Goal: Information Seeking & Learning: Check status

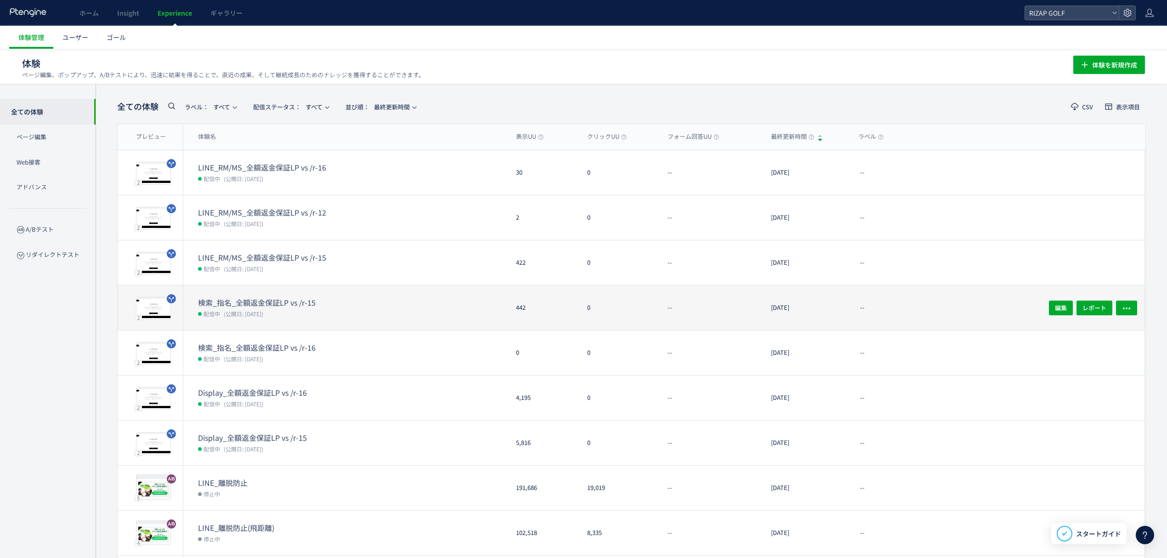
click at [252, 312] on span "(公開日: [DATE])" at bounding box center [244, 314] width 40 height 8
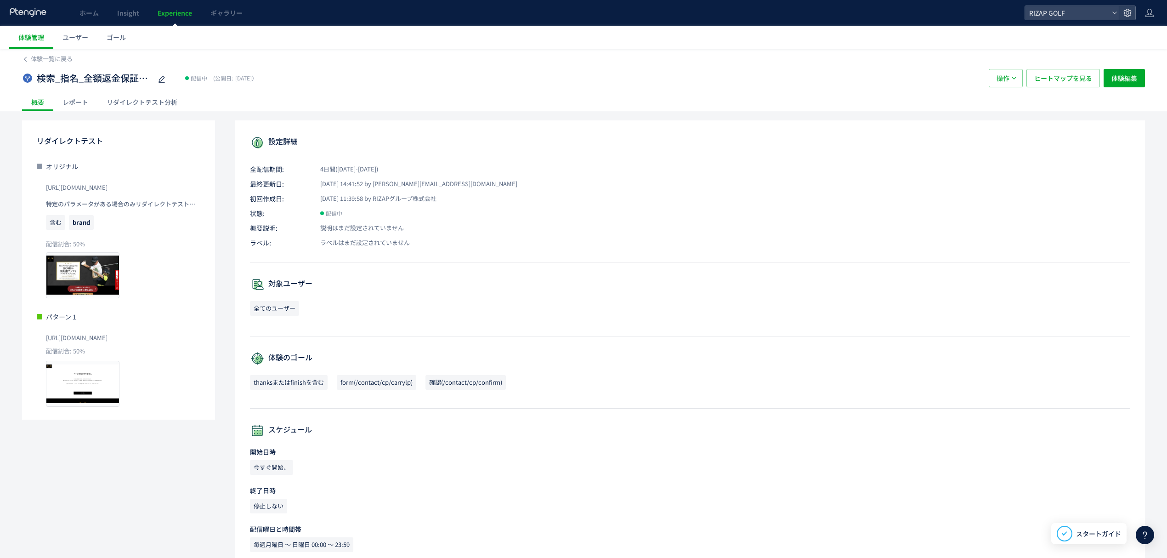
click at [85, 103] on div "レポート" at bounding box center [75, 102] width 44 height 18
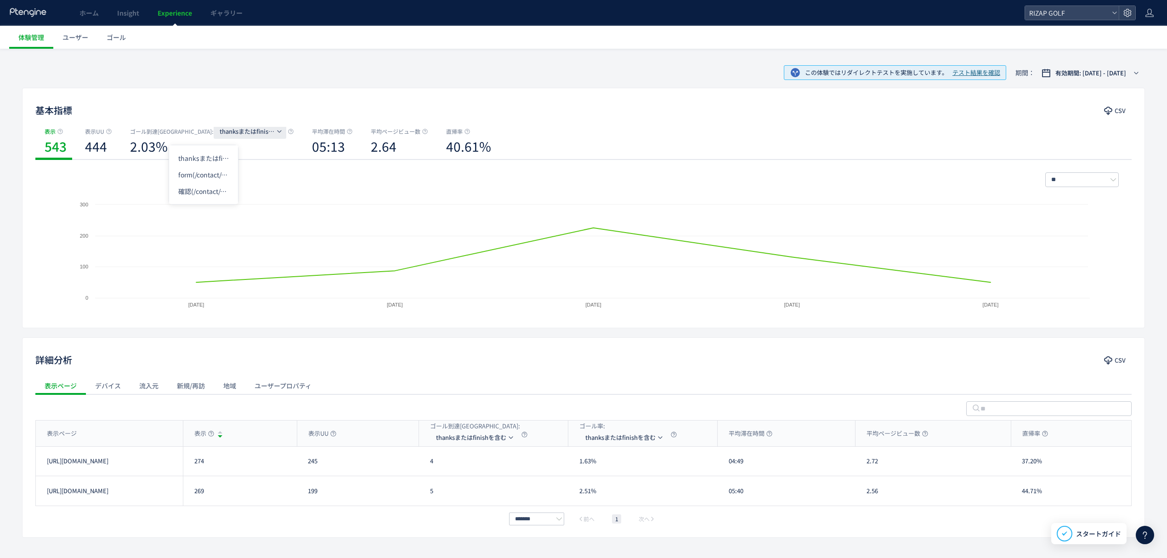
scroll to position [89, 0]
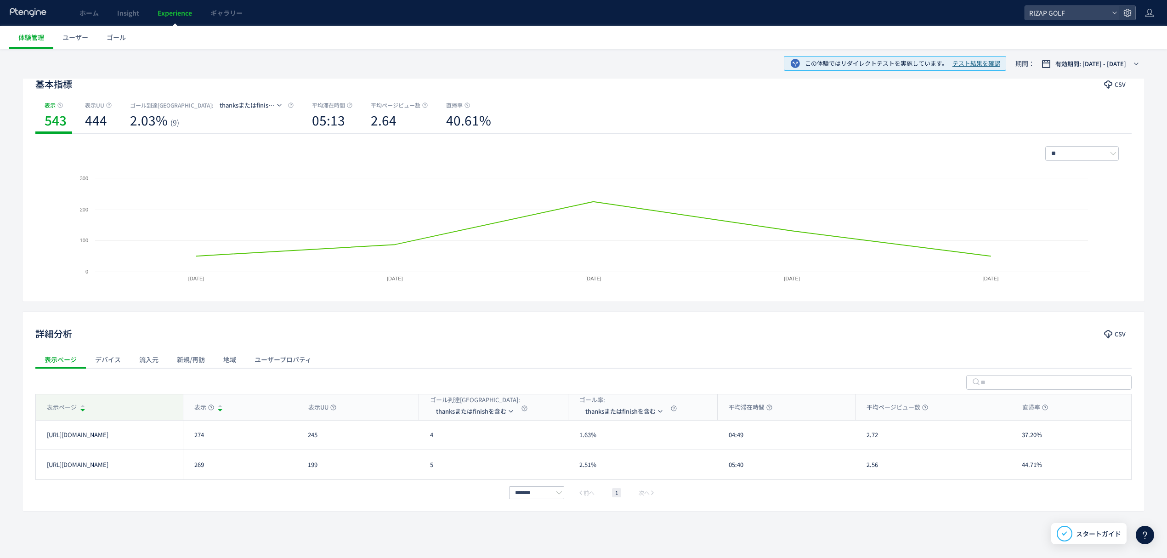
click at [97, 399] on div "表示ページ" at bounding box center [109, 407] width 147 height 26
drag, startPoint x: 195, startPoint y: 441, endPoint x: 188, endPoint y: 441, distance: 6.4
click at [188, 441] on div "269" at bounding box center [240, 434] width 114 height 29
copy div "269"
drag, startPoint x: 220, startPoint y: 465, endPoint x: 190, endPoint y: 467, distance: 29.9
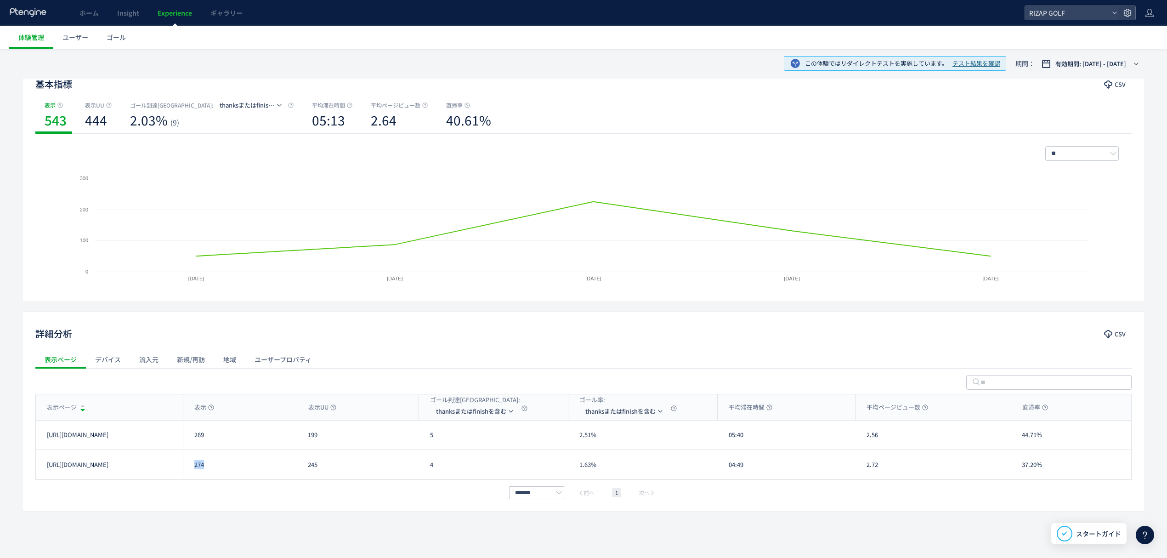
click at [190, 467] on div "274" at bounding box center [240, 464] width 114 height 29
copy div "274"
click at [372, 506] on div "詳細分析 CSV 表示ページ デバイス 流入元 新規/再訪 地域 ユーザープロパティ 表示ページ 表示 表示UU ゴール到達[GEOGRAPHIC_DATA]…" at bounding box center [583, 411] width 1123 height 200
drag, startPoint x: 443, startPoint y: 441, endPoint x: 432, endPoint y: 441, distance: 11.0
click at [432, 441] on div "5" at bounding box center [493, 434] width 149 height 29
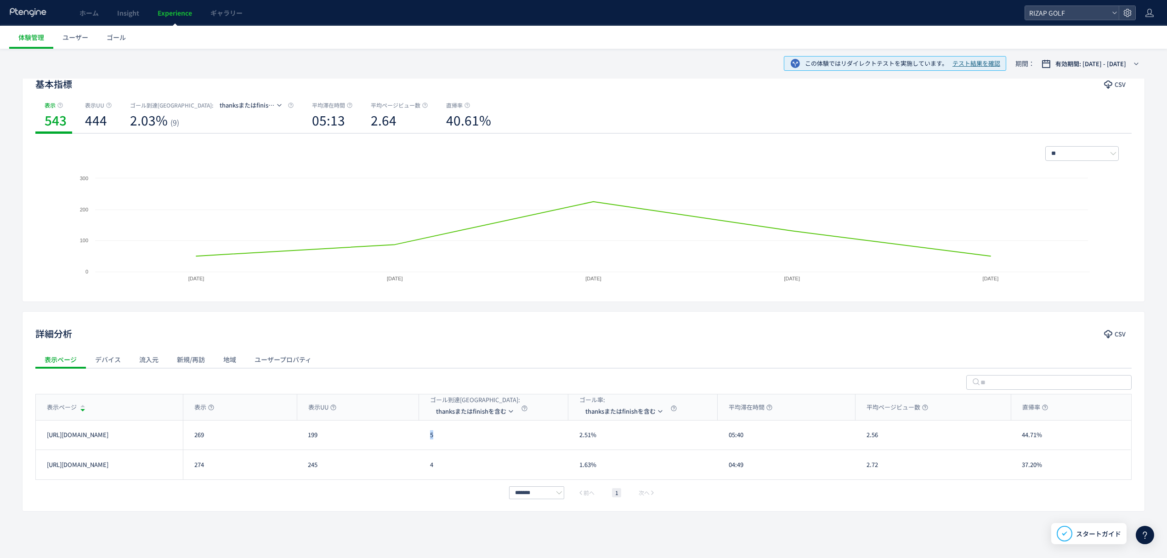
copy div "5"
click at [425, 466] on div "4" at bounding box center [493, 464] width 149 height 29
copy div "4"
drag, startPoint x: 749, startPoint y: 438, endPoint x: 723, endPoint y: 436, distance: 25.9
click at [723, 436] on div "05:40" at bounding box center [787, 434] width 138 height 29
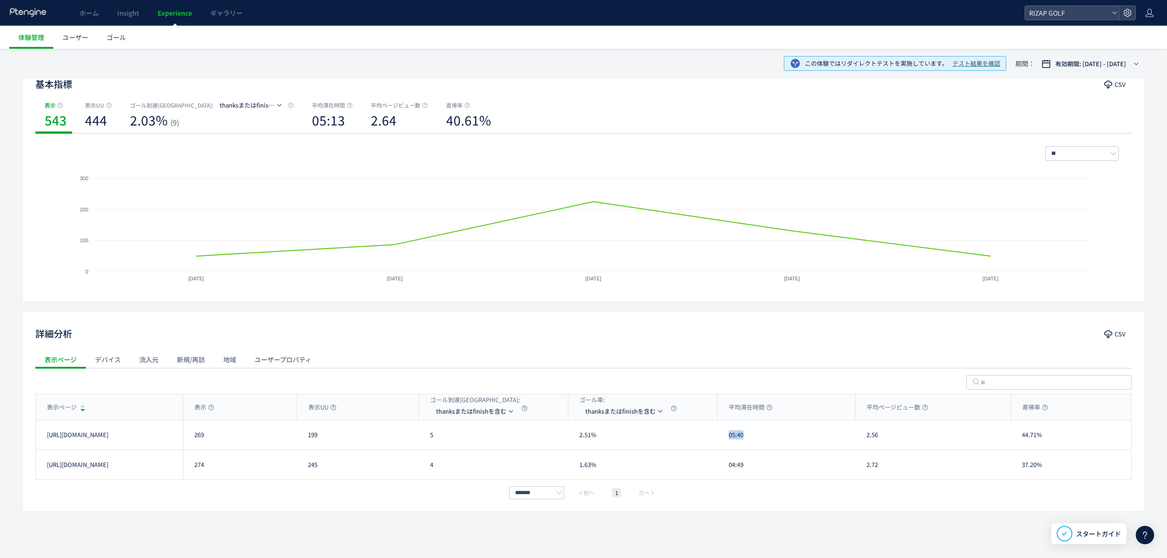
copy div "05:40"
drag, startPoint x: 745, startPoint y: 458, endPoint x: 723, endPoint y: 460, distance: 21.8
click at [723, 460] on div "04:49" at bounding box center [787, 464] width 138 height 29
copy div "04:49"
drag, startPoint x: 869, startPoint y: 438, endPoint x: 853, endPoint y: 436, distance: 16.2
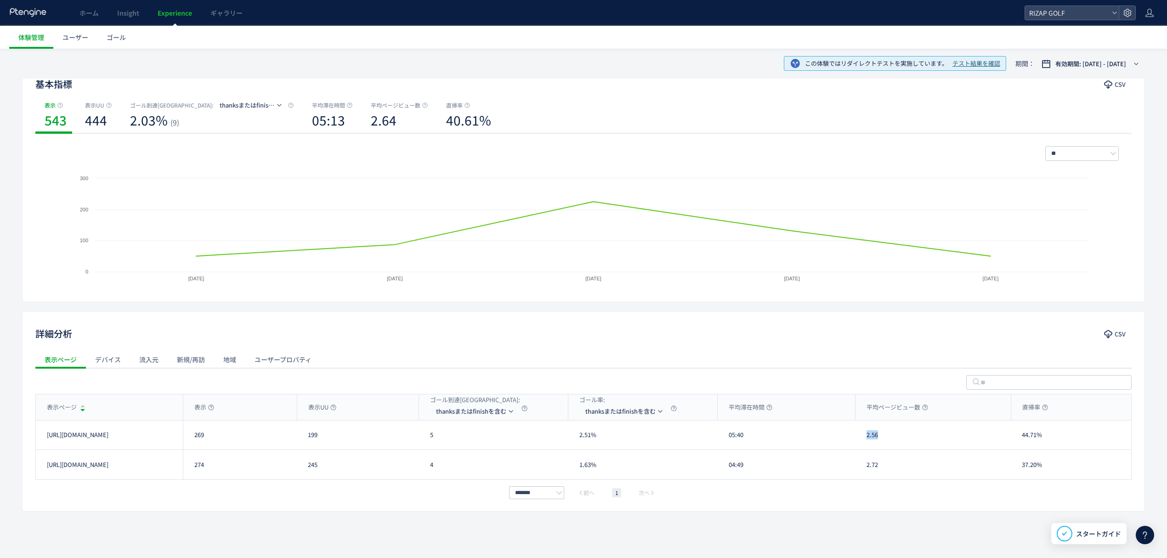
click at [853, 436] on div "[URL][DOMAIN_NAME] 269 199 5 2.51% 05:40 2.56 44.71% [URL][DOMAIN_NAME]" at bounding box center [583, 434] width 1095 height 29
copy div "2.56"
drag, startPoint x: 885, startPoint y: 469, endPoint x: 858, endPoint y: 465, distance: 26.9
click at [858, 465] on div "2.72" at bounding box center [933, 464] width 155 height 29
copy div "2.72"
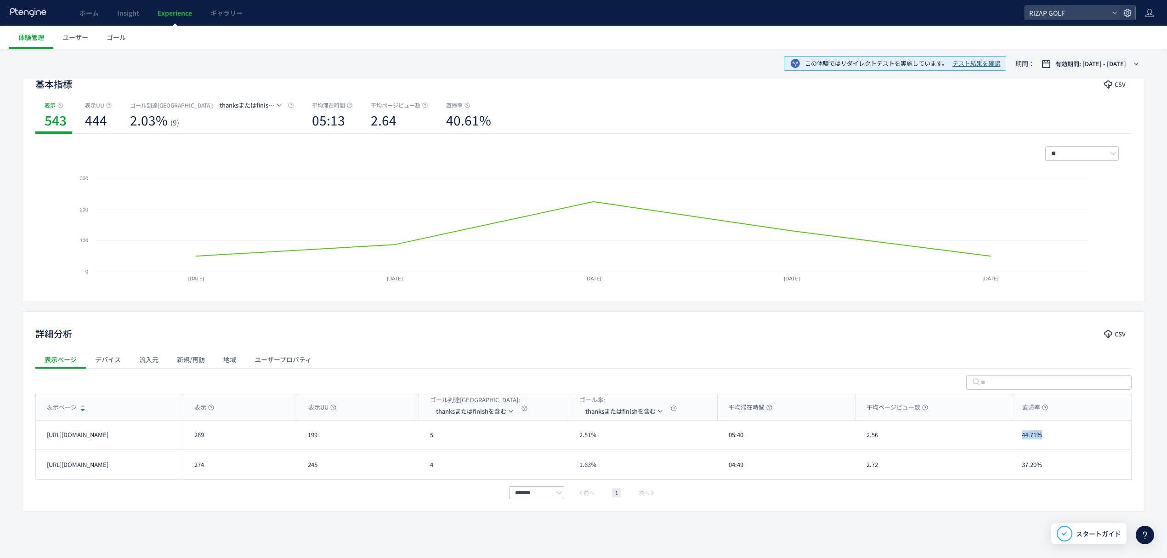
drag, startPoint x: 1050, startPoint y: 443, endPoint x: 1010, endPoint y: 440, distance: 40.6
click at [1010, 440] on div "[URL][DOMAIN_NAME] 269 199 5 2.51% 05:40 2.56 44.71% [URL][DOMAIN_NAME]" at bounding box center [583, 434] width 1095 height 29
copy div "44.71%"
drag, startPoint x: 1055, startPoint y: 469, endPoint x: 1006, endPoint y: 466, distance: 49.2
click at [1006, 466] on div "[URL][DOMAIN_NAME] 274 245 4 1.63% 04:49 2.72 37.20% [URL][DOMAIN_NAME]" at bounding box center [583, 464] width 1095 height 29
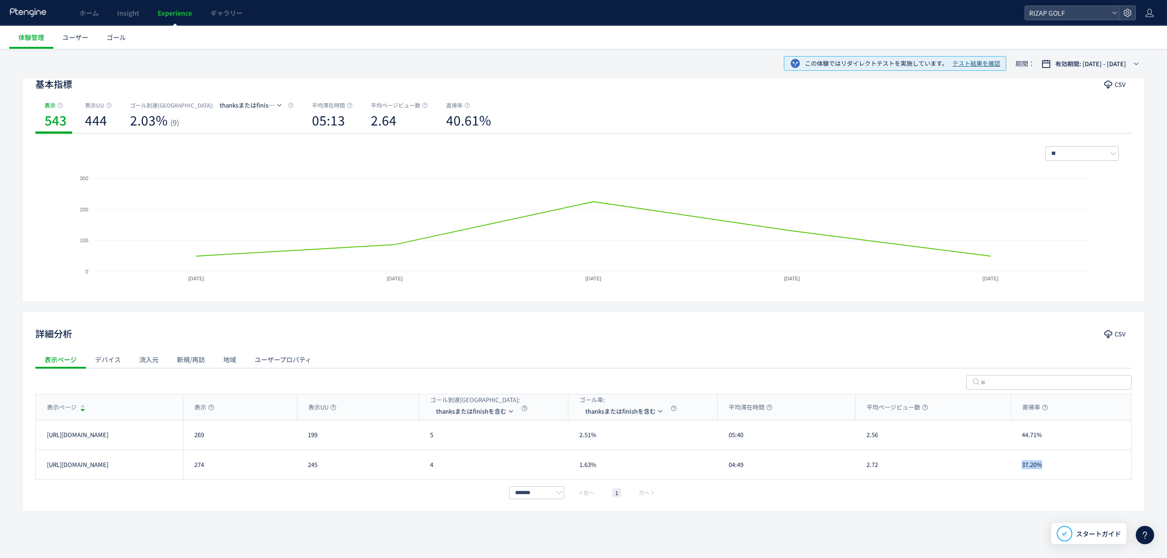
copy div "37.20%"
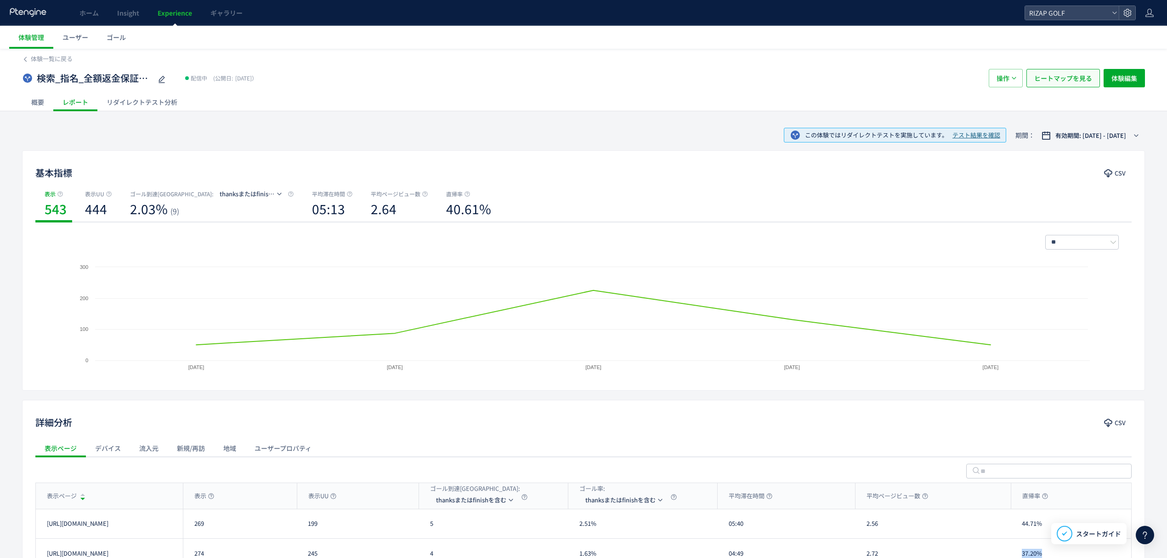
click at [1055, 76] on span "ヒートマップを見る" at bounding box center [1063, 78] width 58 height 18
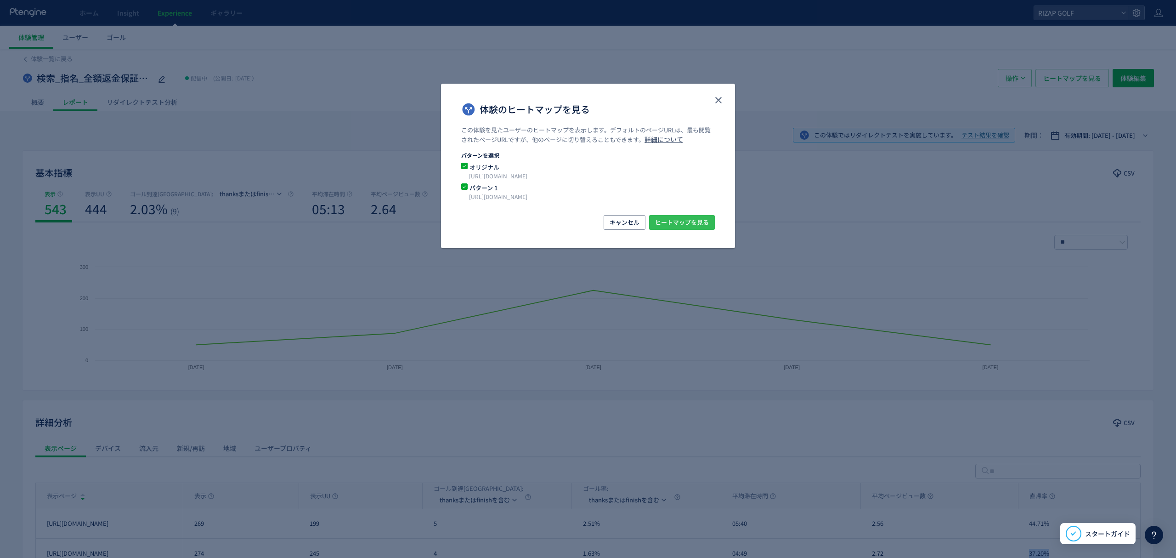
click at [677, 223] on span "ヒートマップを見る" at bounding box center [682, 222] width 54 height 15
click at [721, 98] on use "close" at bounding box center [718, 100] width 6 height 6
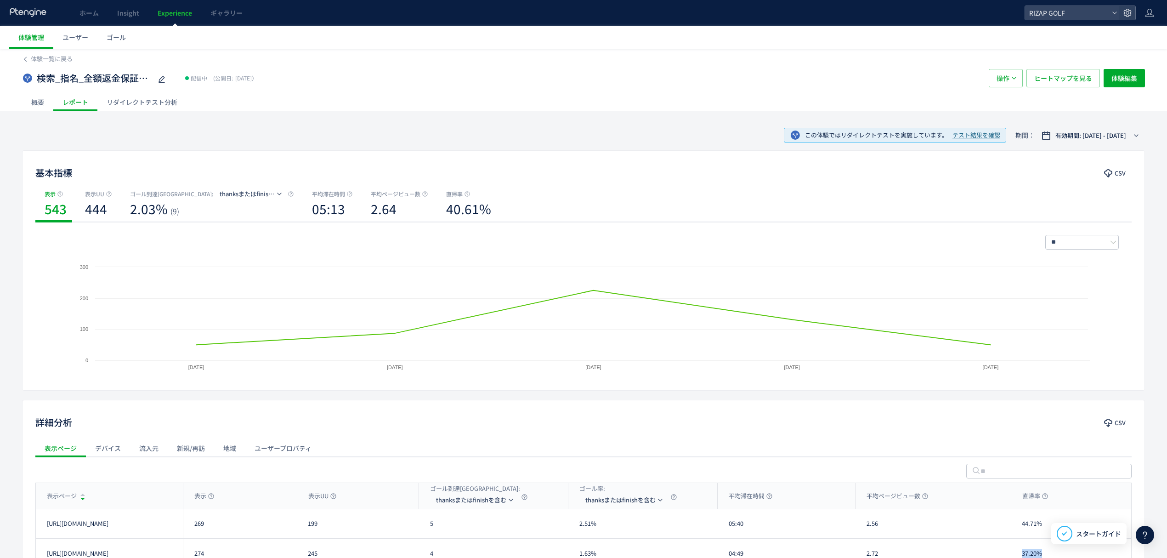
scroll to position [89, 0]
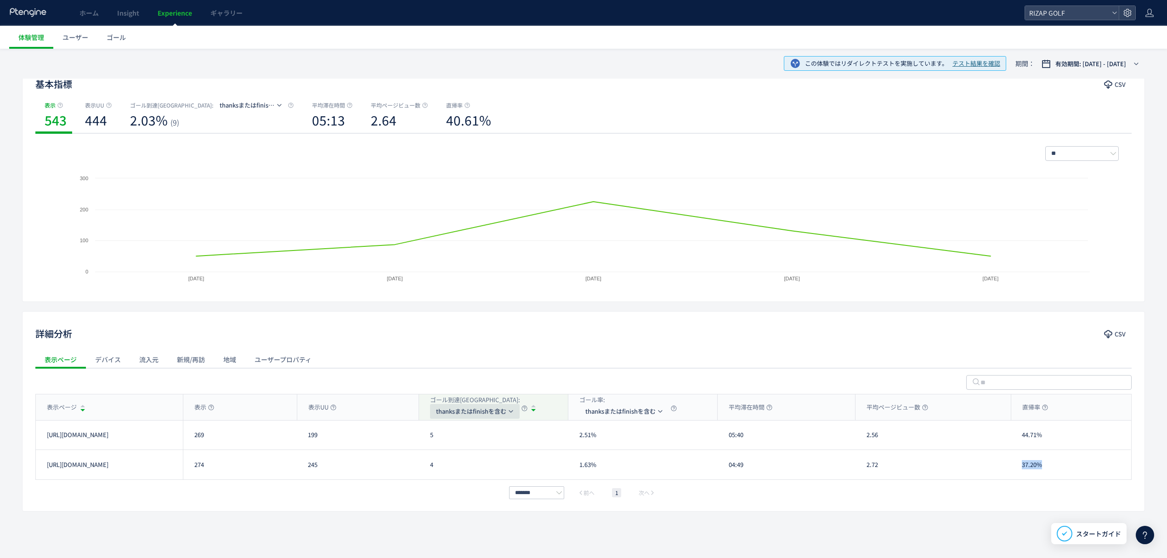
click at [445, 409] on span "thanksまたはfinishを含む" at bounding box center [471, 411] width 70 height 15
click at [457, 454] on li "form(/contact/cp/carrylp)" at bounding box center [477, 455] width 92 height 17
click at [421, 437] on div "33" at bounding box center [493, 434] width 149 height 29
drag, startPoint x: 445, startPoint y: 465, endPoint x: 422, endPoint y: 462, distance: 23.7
click at [422, 462] on div "32" at bounding box center [493, 464] width 149 height 29
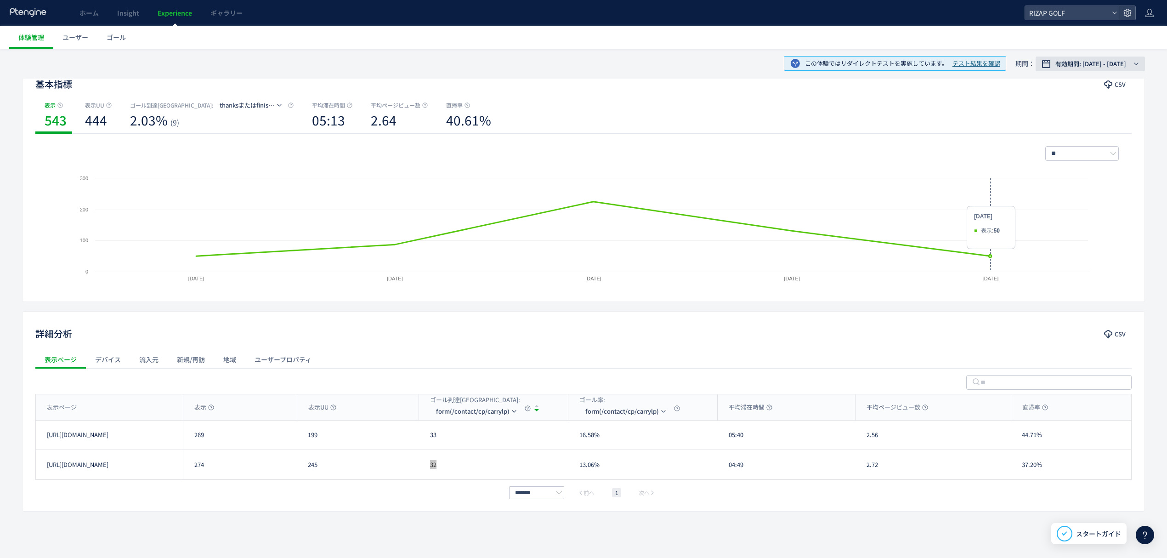
scroll to position [0, 0]
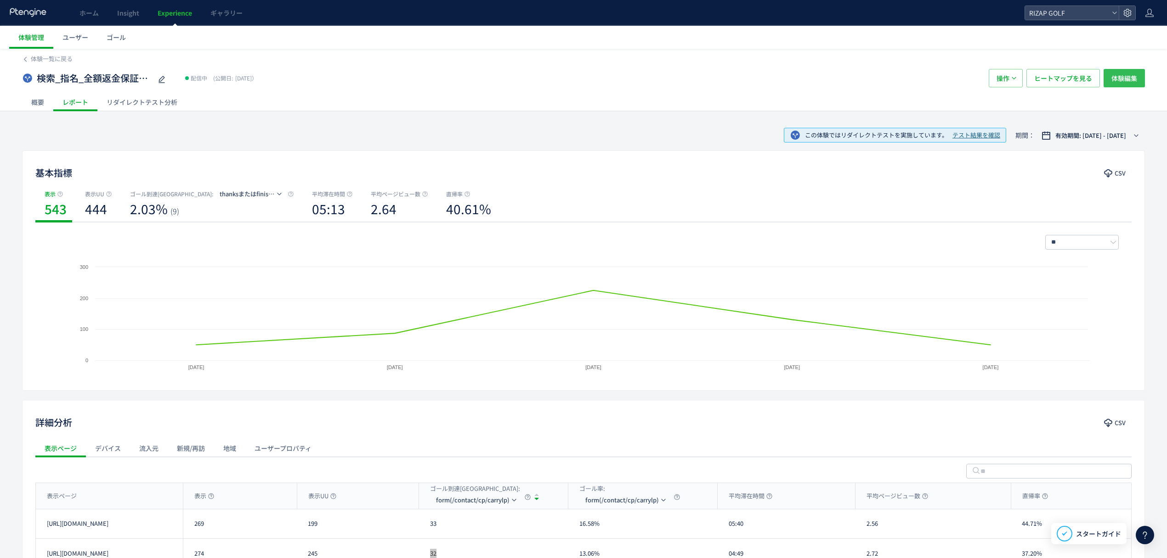
click at [1137, 71] on button "体験編集" at bounding box center [1124, 78] width 41 height 18
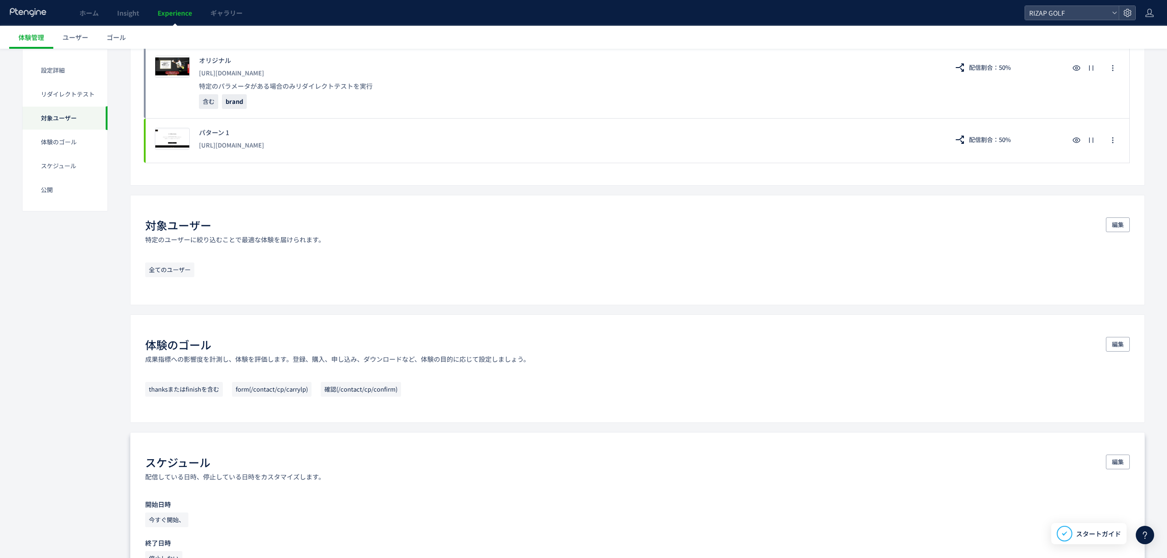
scroll to position [358, 0]
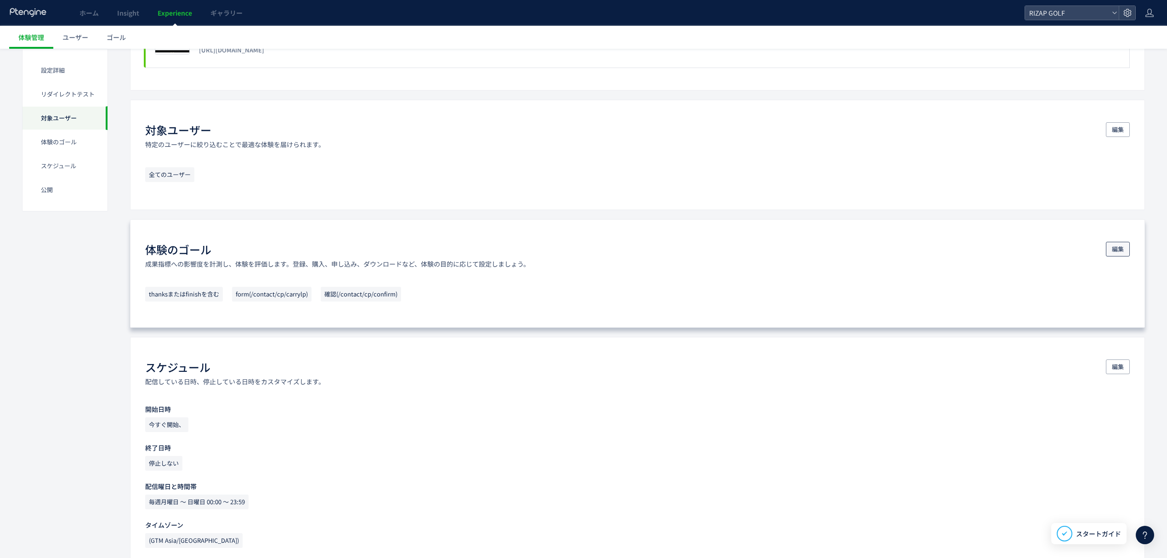
click at [1117, 255] on span "編集" at bounding box center [1118, 249] width 12 height 15
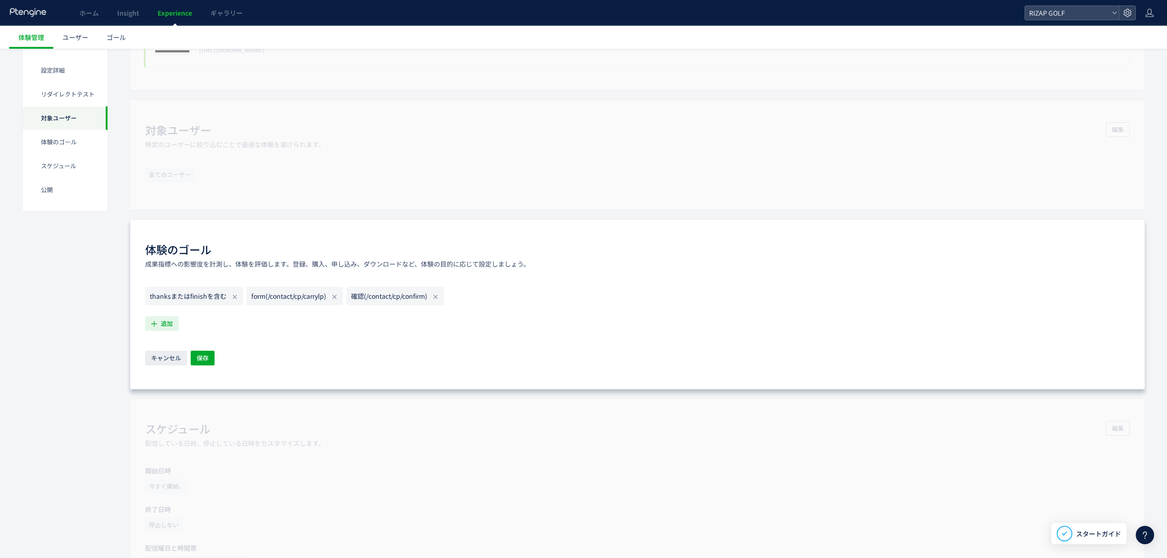
click at [167, 330] on span "追加" at bounding box center [167, 323] width 12 height 15
click at [94, 392] on div "設定詳細 リダイレクトテスト 対象ユーザー 体験のゴール スケジュール​ 公開 設定詳細 テキスト説明とラベルの追加により、体験情報を一目でわかります。 編集…" at bounding box center [583, 278] width 1123 height 1088
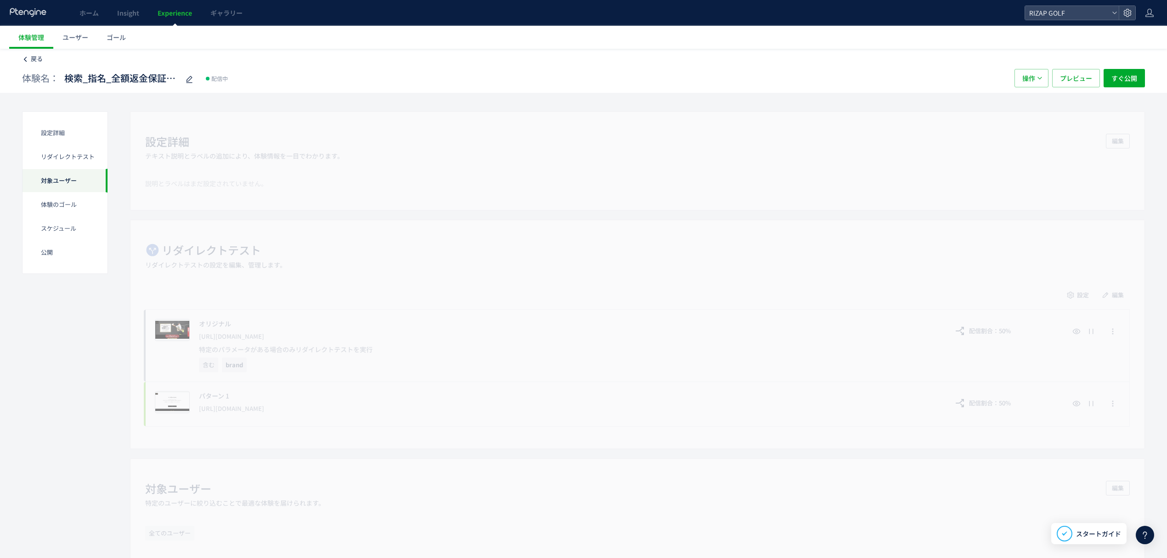
click at [34, 55] on span "戻る" at bounding box center [37, 58] width 12 height 9
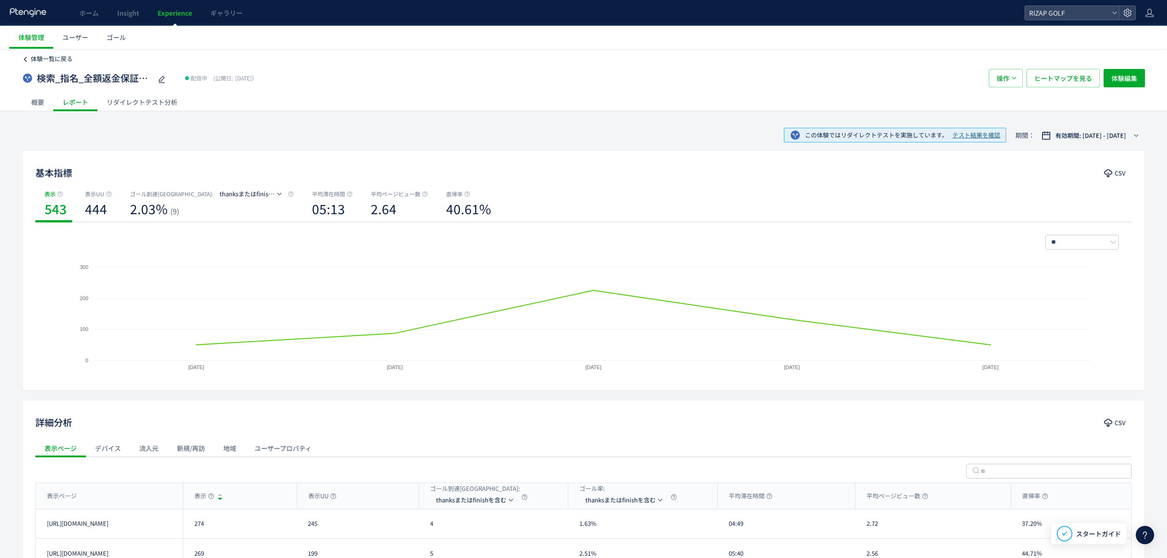
click at [59, 59] on span "体験一覧に戻る" at bounding box center [52, 58] width 42 height 9
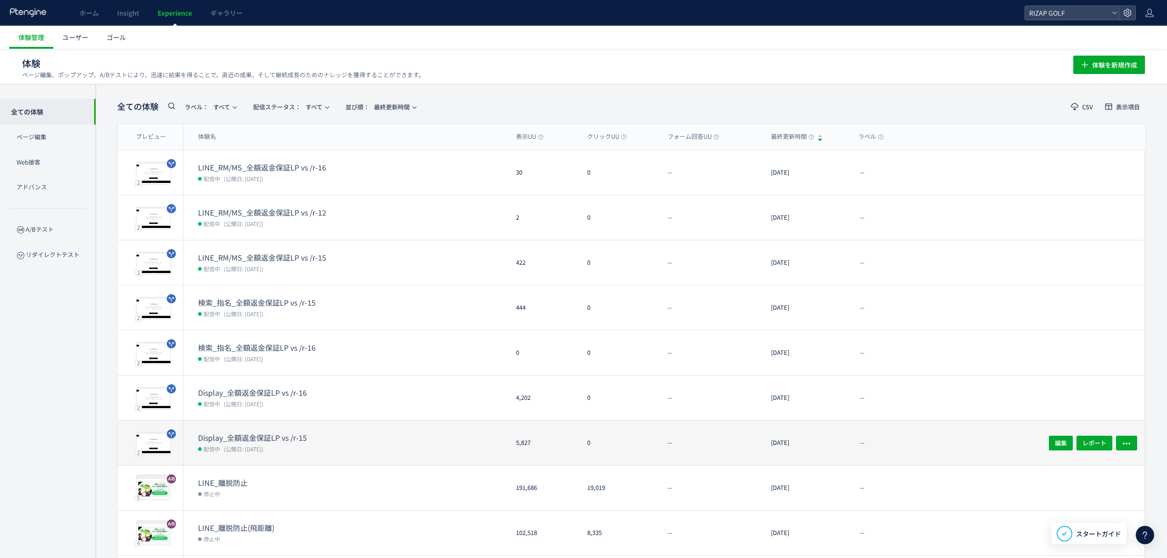
click at [230, 442] on dd "配信中 (公開日: [DATE])" at bounding box center [353, 448] width 311 height 12
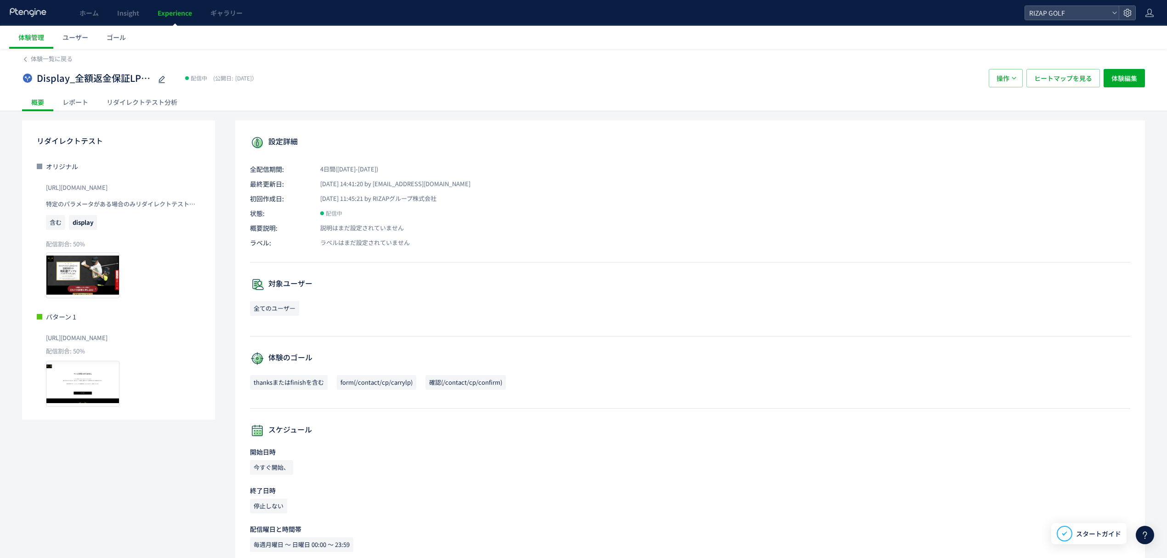
click at [83, 103] on div "レポート" at bounding box center [75, 102] width 44 height 18
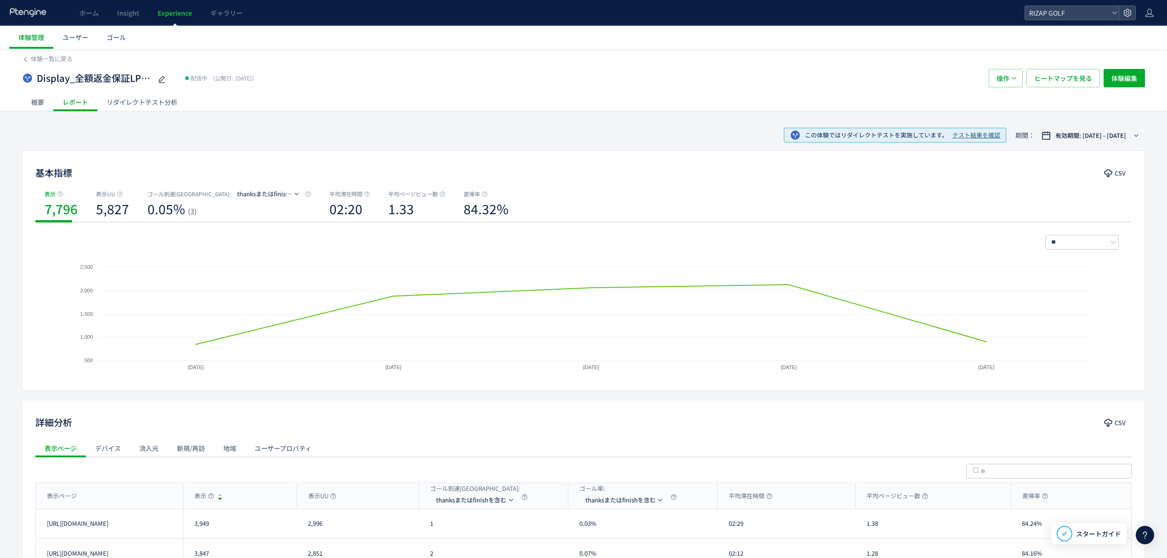
scroll to position [89, 0]
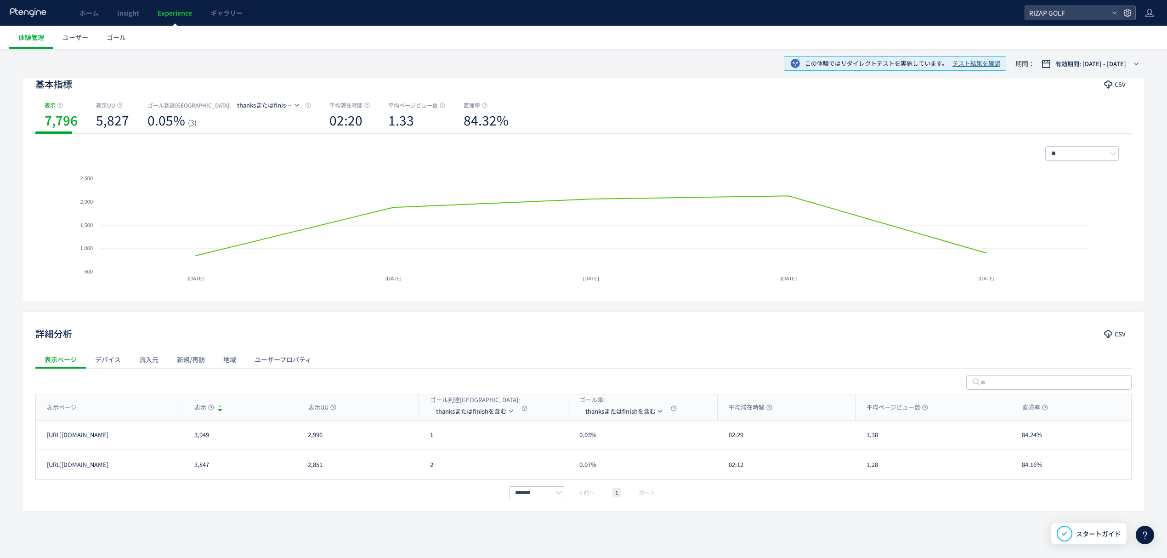
click at [324, 440] on div "2,996" at bounding box center [358, 434] width 122 height 29
drag, startPoint x: 216, startPoint y: 438, endPoint x: 185, endPoint y: 438, distance: 31.2
click at [185, 438] on div "3,949" at bounding box center [240, 434] width 114 height 29
click at [105, 399] on div "表示ページ" at bounding box center [109, 407] width 147 height 26
drag, startPoint x: 230, startPoint y: 441, endPoint x: 198, endPoint y: 442, distance: 32.2
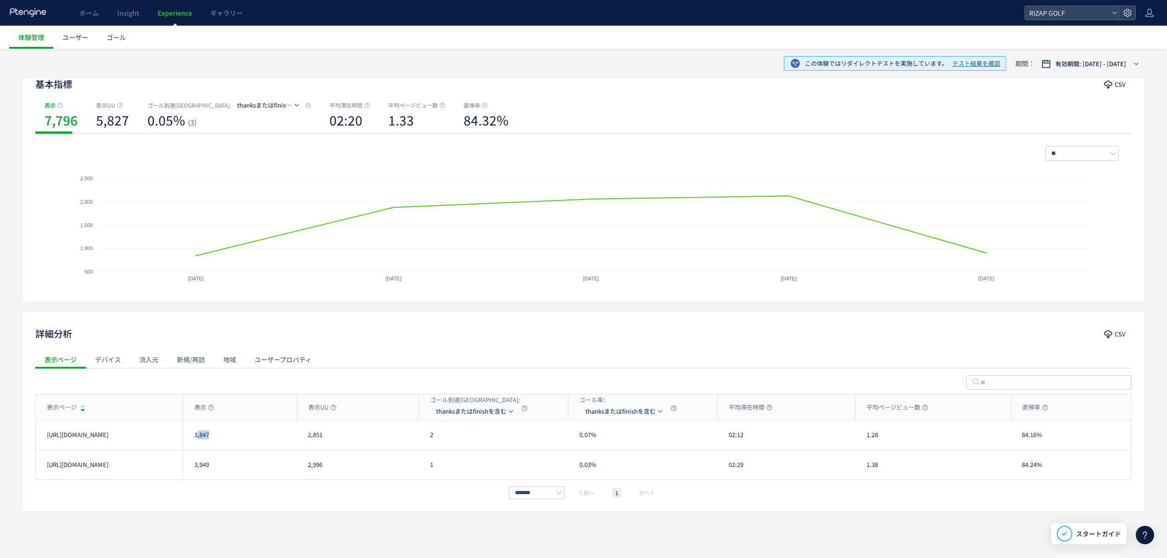
click at [198, 442] on div "3,847" at bounding box center [240, 434] width 114 height 29
click at [249, 496] on div "******* 前へ 1 次へ" at bounding box center [583, 492] width 1096 height 11
drag, startPoint x: 218, startPoint y: 437, endPoint x: 195, endPoint y: 437, distance: 23.0
click at [195, 437] on div "3,847" at bounding box center [240, 434] width 114 height 29
click at [407, 492] on div "******* 前へ 1 次へ" at bounding box center [583, 492] width 1096 height 11
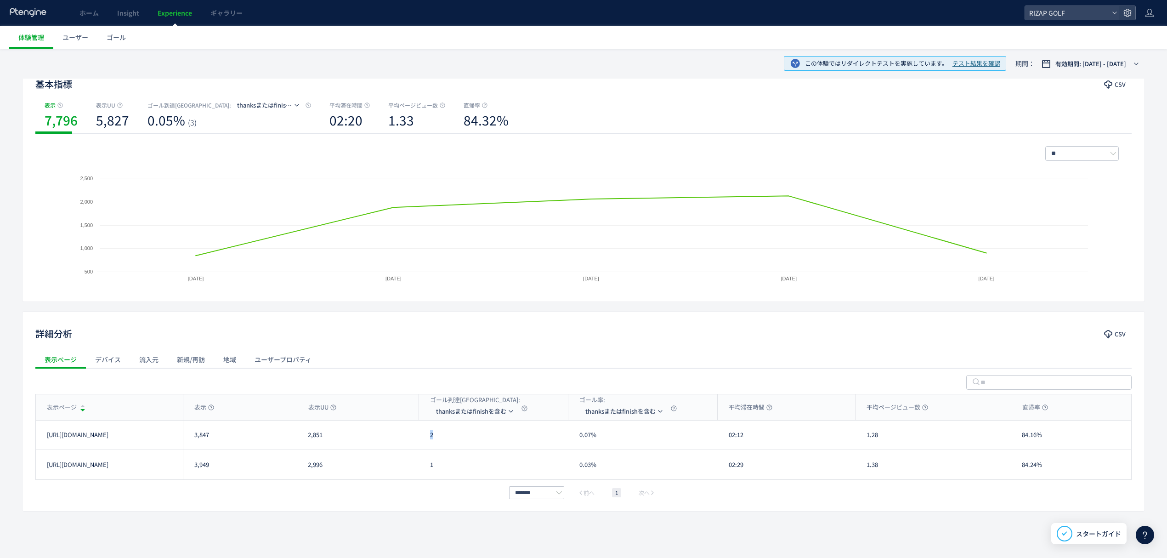
drag, startPoint x: 447, startPoint y: 445, endPoint x: 429, endPoint y: 442, distance: 18.2
click at [429, 442] on div "2" at bounding box center [493, 434] width 149 height 29
drag, startPoint x: 425, startPoint y: 466, endPoint x: 420, endPoint y: 466, distance: 6.0
click at [420, 466] on div "1" at bounding box center [493, 464] width 149 height 29
click at [455, 451] on li "form(/contact/cp/carrylp)" at bounding box center [477, 455] width 92 height 17
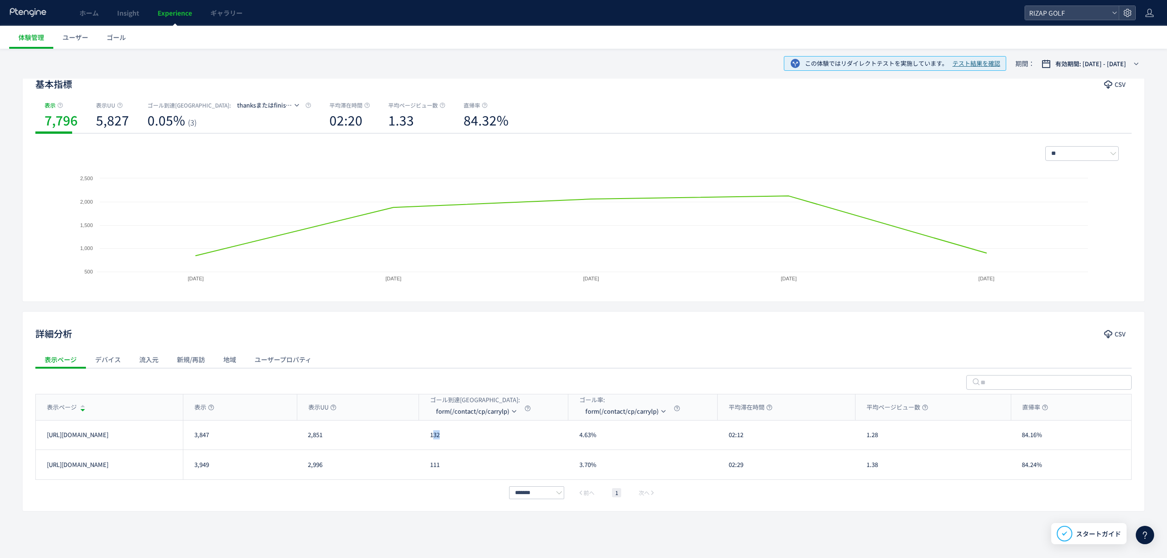
drag, startPoint x: 448, startPoint y: 436, endPoint x: 432, endPoint y: 436, distance: 16.1
click at [432, 436] on div "132" at bounding box center [493, 434] width 149 height 29
click at [437, 454] on div "111" at bounding box center [493, 464] width 149 height 29
drag, startPoint x: 443, startPoint y: 434, endPoint x: 428, endPoint y: 434, distance: 15.2
click at [428, 434] on div "132" at bounding box center [493, 434] width 149 height 29
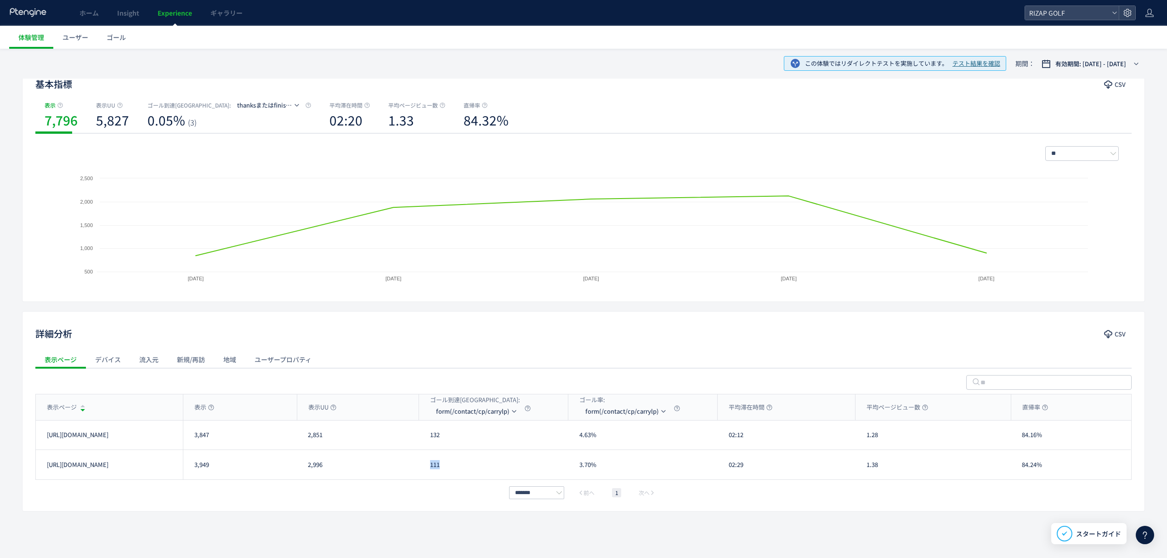
drag, startPoint x: 453, startPoint y: 466, endPoint x: 423, endPoint y: 466, distance: 29.9
click at [423, 466] on div "111" at bounding box center [493, 464] width 149 height 29
drag, startPoint x: 750, startPoint y: 438, endPoint x: 719, endPoint y: 440, distance: 30.9
click at [719, 440] on div "02:12" at bounding box center [787, 434] width 138 height 29
drag, startPoint x: 734, startPoint y: 469, endPoint x: 716, endPoint y: 465, distance: 18.7
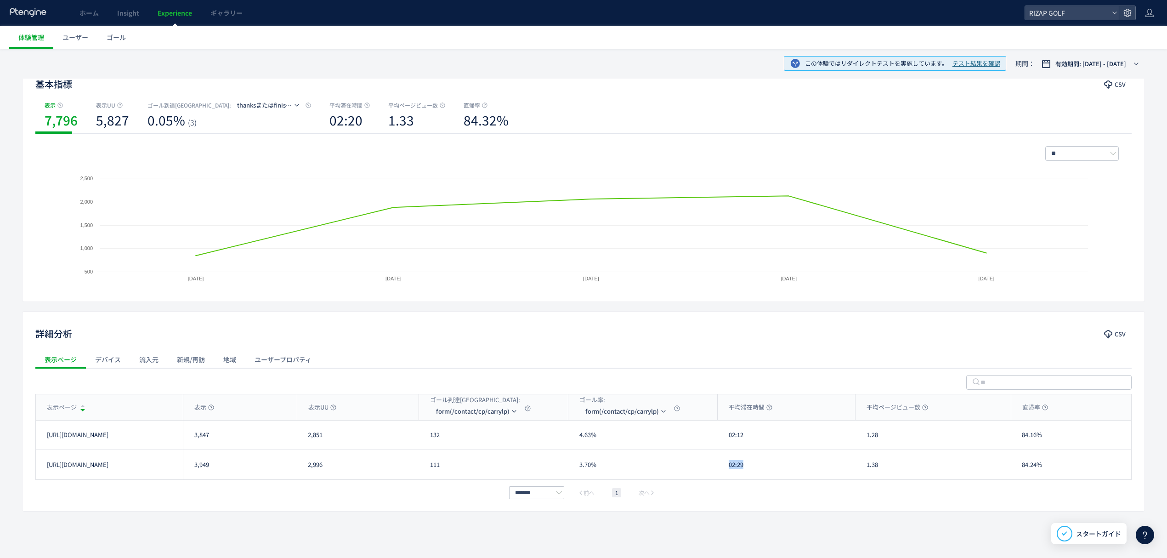
click at [721, 467] on div "02:29" at bounding box center [787, 464] width 138 height 29
drag, startPoint x: 878, startPoint y: 443, endPoint x: 868, endPoint y: 443, distance: 10.1
click at [868, 443] on div "1.28" at bounding box center [933, 434] width 155 height 29
drag, startPoint x: 879, startPoint y: 462, endPoint x: 859, endPoint y: 462, distance: 19.3
click at [859, 462] on div "1.38" at bounding box center [933, 464] width 155 height 29
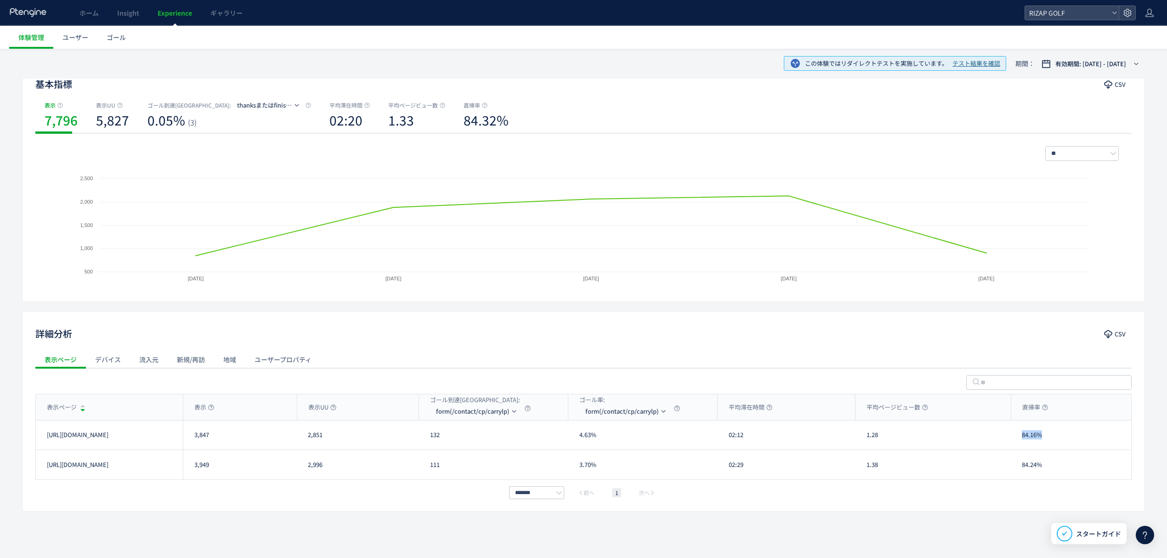
drag, startPoint x: 1054, startPoint y: 440, endPoint x: 1015, endPoint y: 439, distance: 39.1
click at [1015, 439] on div "84.16%" at bounding box center [1071, 434] width 120 height 29
drag, startPoint x: 1026, startPoint y: 467, endPoint x: 1019, endPoint y: 467, distance: 6.9
click at [1019, 467] on div "84.24%" at bounding box center [1071, 464] width 120 height 29
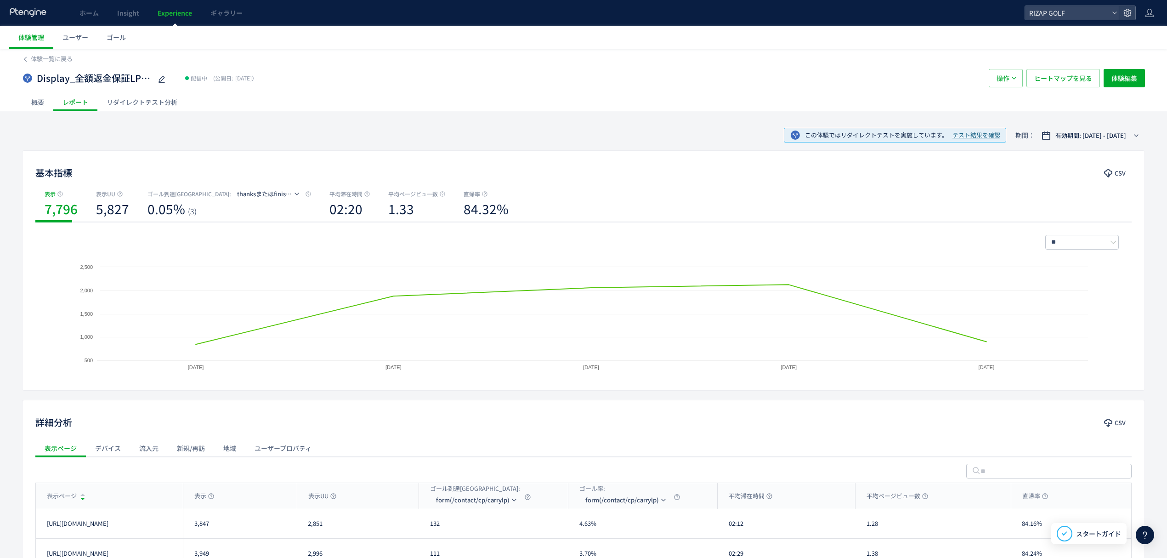
click at [1039, 87] on div "Display_全額返金保証LP vs /r-15 配信中 (公開日: [DATE]） 操作 ヒートマップを見る 体験編集" at bounding box center [583, 77] width 1123 height 29
click at [1046, 81] on span "ヒートマップを見る" at bounding box center [1063, 78] width 58 height 18
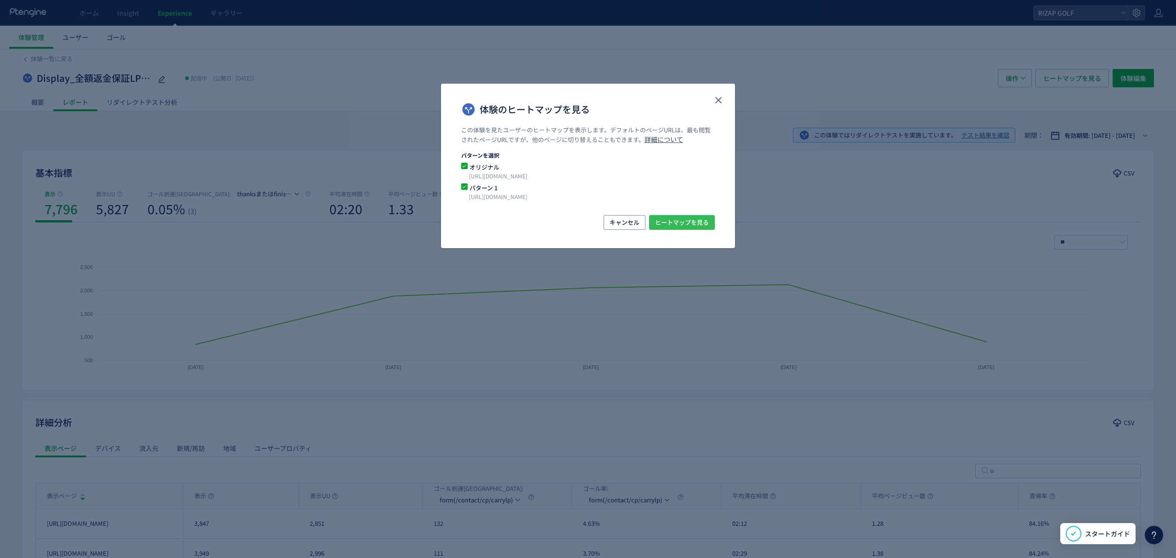
click at [682, 225] on span "ヒートマップを見る" at bounding box center [682, 222] width 54 height 15
click at [60, 52] on div "体験のヒートマップを見る この体験を見たユーザーのヒートマップを表示します。デフォルトのページURLは、最も閲覧されたページURLですが、他のページに切り替え…" at bounding box center [588, 279] width 1176 height 558
click at [719, 101] on use "close" at bounding box center [718, 100] width 6 height 6
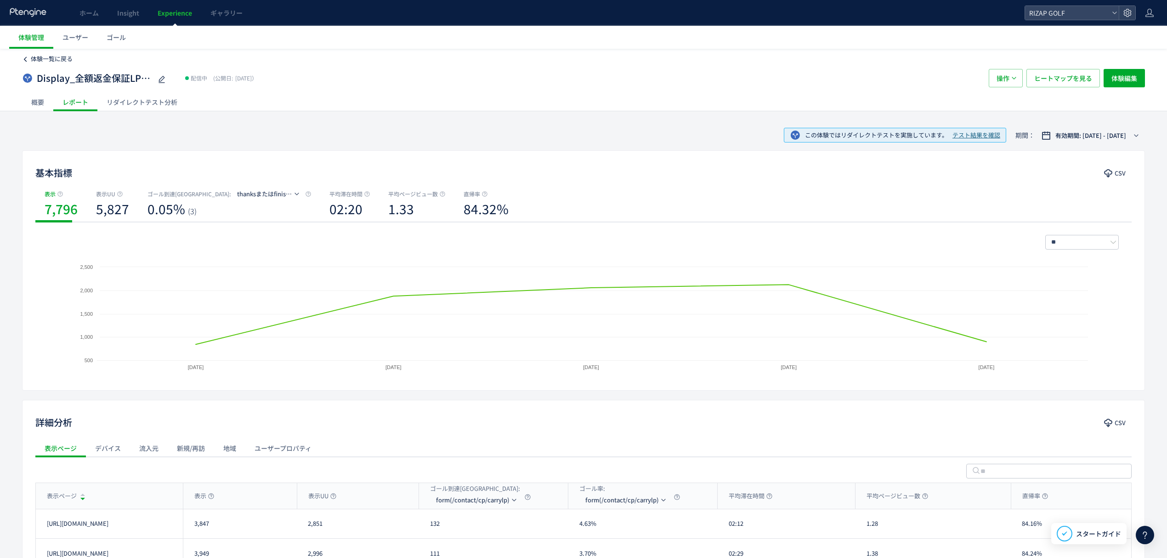
click at [48, 62] on span "体験一覧に戻る" at bounding box center [52, 58] width 42 height 9
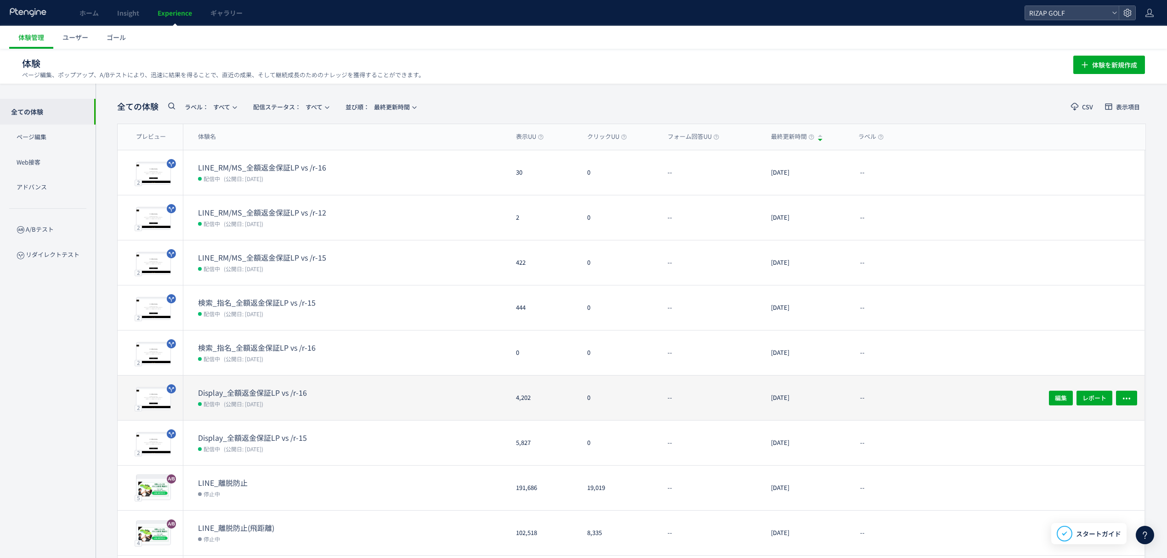
click at [254, 396] on dt "Display_全額返金保証LP vs /r-16" at bounding box center [271, 392] width 147 height 11
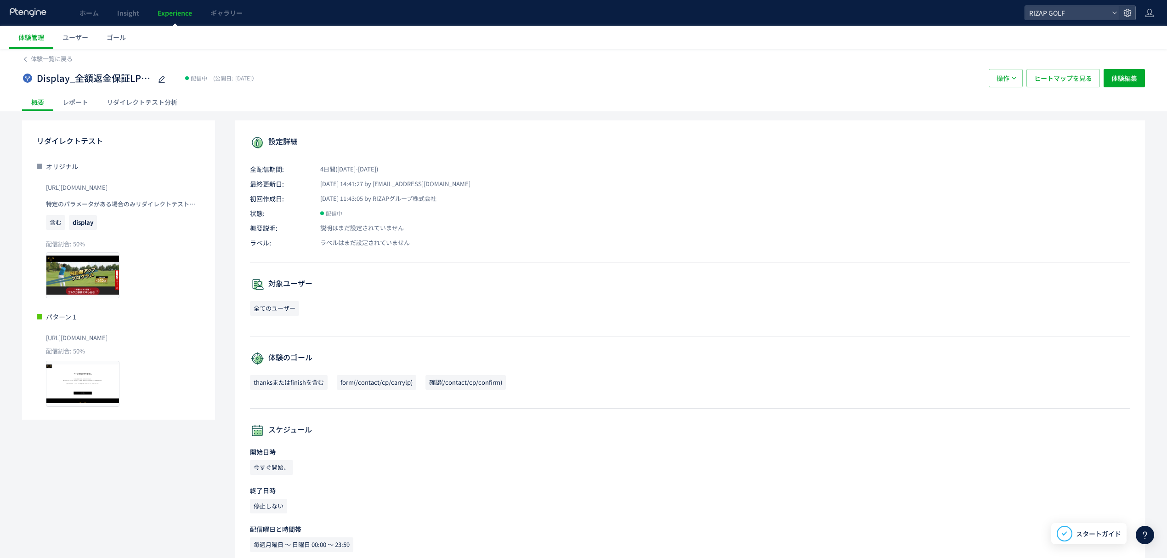
click at [86, 96] on div "レポート" at bounding box center [75, 102] width 44 height 18
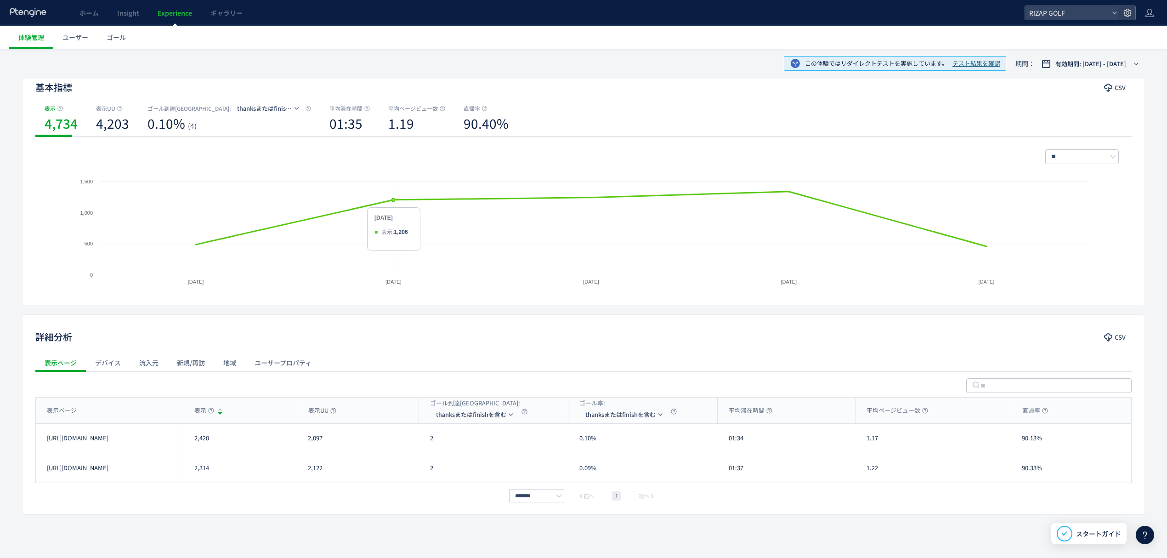
scroll to position [89, 0]
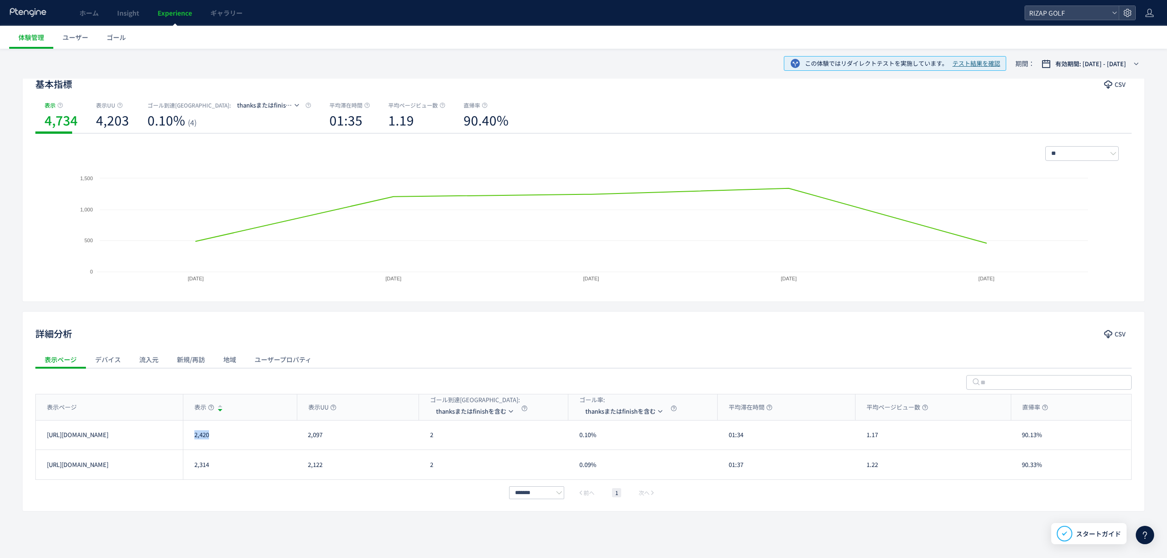
drag, startPoint x: 214, startPoint y: 446, endPoint x: 193, endPoint y: 446, distance: 20.2
click at [193, 446] on div "2,420" at bounding box center [240, 434] width 114 height 29
drag, startPoint x: 216, startPoint y: 471, endPoint x: 189, endPoint y: 471, distance: 26.2
click at [189, 471] on div "2,314" at bounding box center [240, 464] width 114 height 29
drag, startPoint x: 439, startPoint y: 438, endPoint x: 421, endPoint y: 440, distance: 18.0
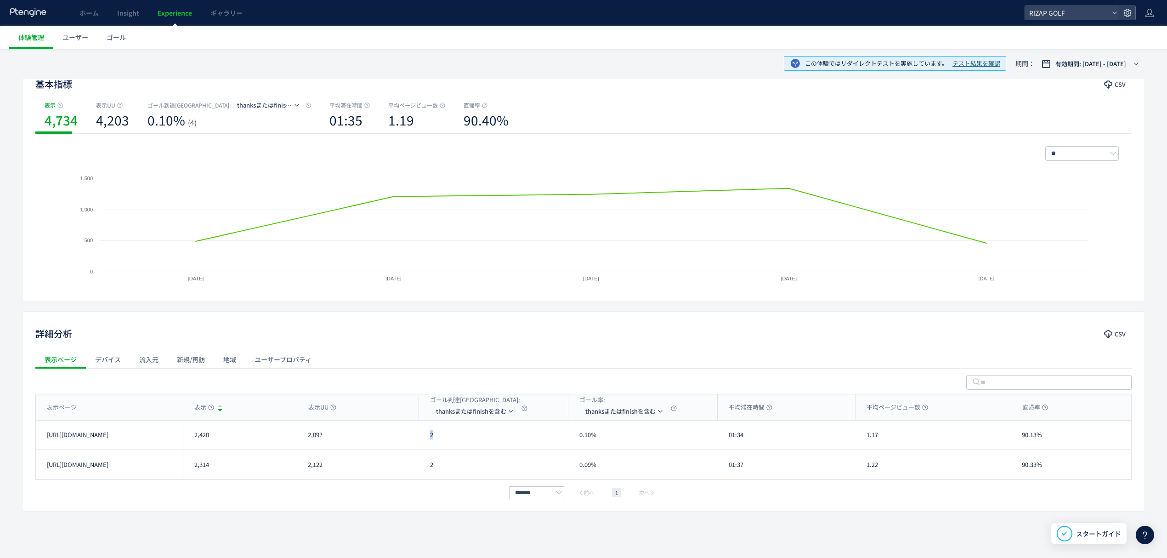
click at [421, 440] on div "2" at bounding box center [493, 434] width 149 height 29
click at [438, 407] on span "thanksまたはfinishを含む" at bounding box center [471, 411] width 70 height 15
click at [461, 460] on li "form(/contact/cp/carrylp)" at bounding box center [477, 455] width 92 height 17
drag, startPoint x: 444, startPoint y: 440, endPoint x: 421, endPoint y: 438, distance: 22.6
click at [424, 440] on div "61" at bounding box center [493, 434] width 149 height 29
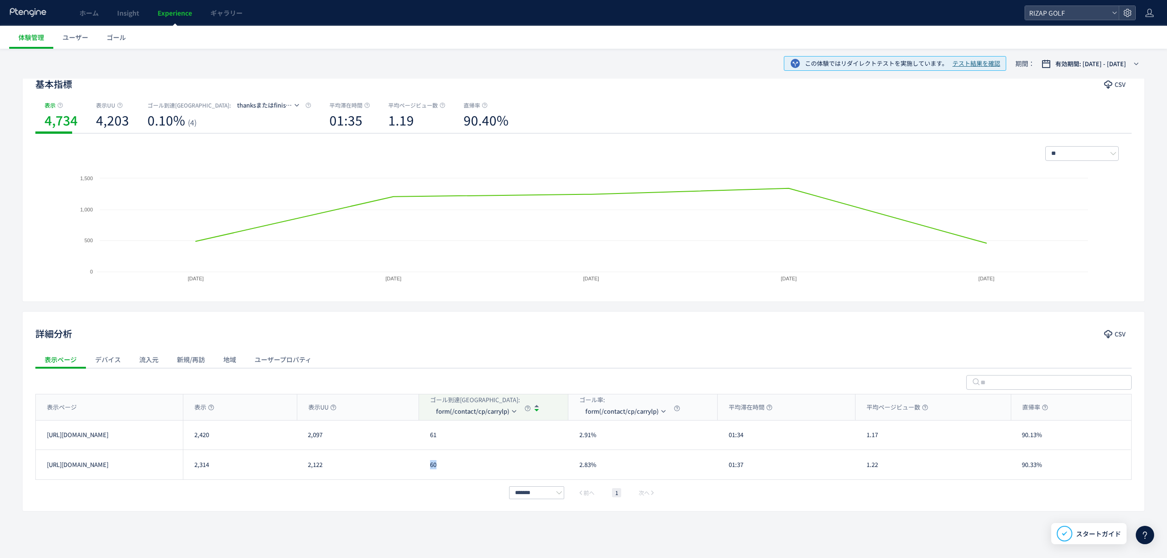
drag, startPoint x: 443, startPoint y: 469, endPoint x: 423, endPoint y: 469, distance: 19.8
click at [423, 469] on div "60" at bounding box center [493, 464] width 149 height 29
drag, startPoint x: 742, startPoint y: 440, endPoint x: 725, endPoint y: 440, distance: 17.0
click at [725, 440] on div "01:34" at bounding box center [787, 434] width 138 height 29
drag, startPoint x: 749, startPoint y: 440, endPoint x: 722, endPoint y: 440, distance: 26.7
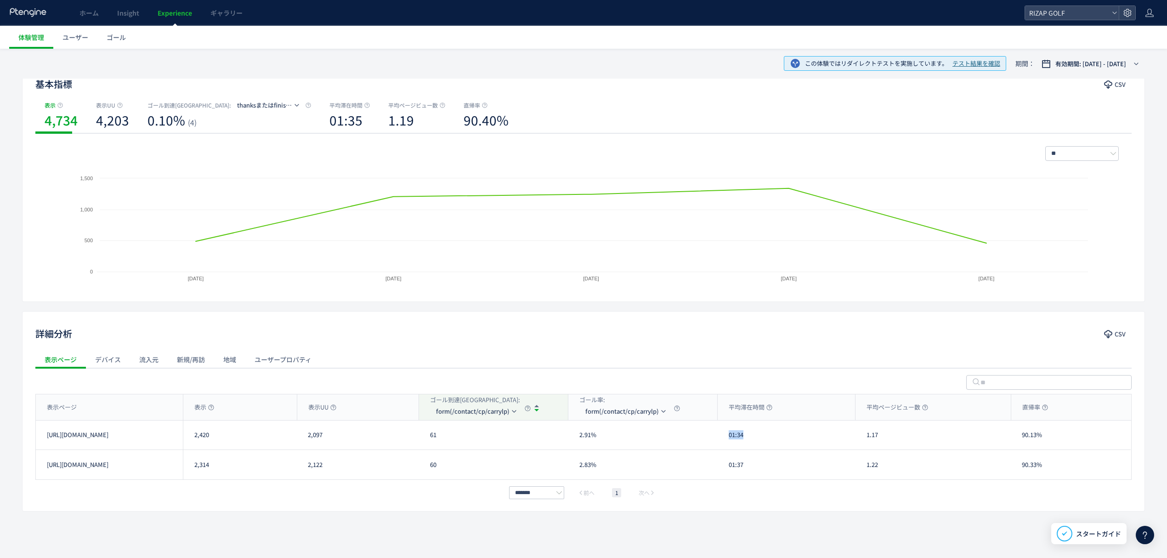
click at [722, 440] on div "01:34" at bounding box center [787, 434] width 138 height 29
drag, startPoint x: 749, startPoint y: 464, endPoint x: 728, endPoint y: 464, distance: 20.7
click at [728, 464] on div "01:37" at bounding box center [787, 464] width 138 height 29
drag, startPoint x: 879, startPoint y: 437, endPoint x: 857, endPoint y: 437, distance: 22.5
click at [857, 437] on div "1.17" at bounding box center [933, 434] width 155 height 29
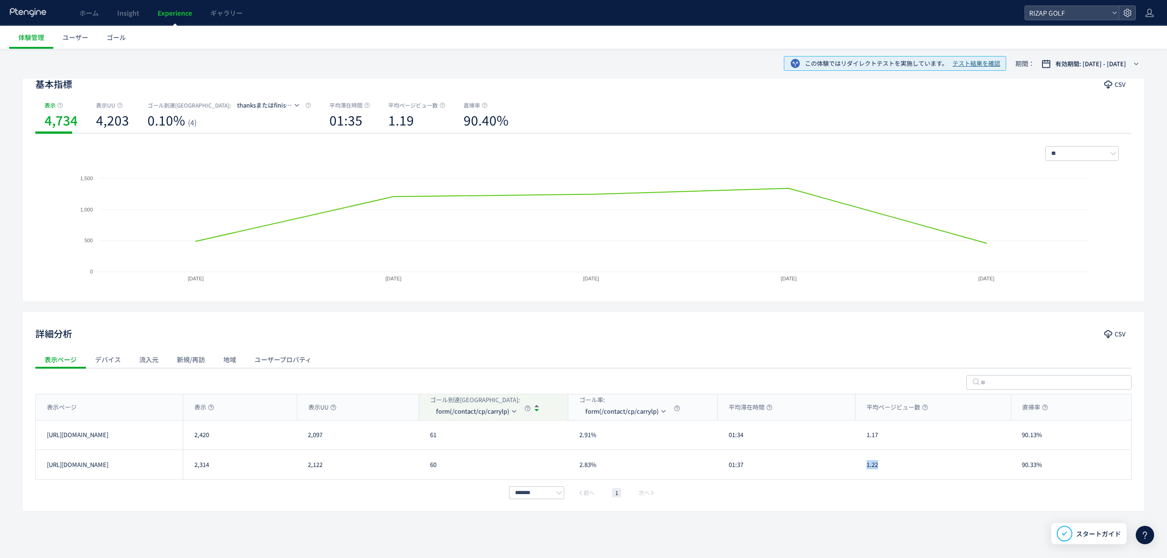
drag, startPoint x: 875, startPoint y: 471, endPoint x: 858, endPoint y: 471, distance: 17.0
click at [858, 471] on div "1.22" at bounding box center [933, 464] width 155 height 29
drag, startPoint x: 1040, startPoint y: 437, endPoint x: 1023, endPoint y: 438, distance: 17.5
click at [1023, 438] on div "90.13%" at bounding box center [1071, 434] width 120 height 29
drag, startPoint x: 1048, startPoint y: 466, endPoint x: 1024, endPoint y: 470, distance: 24.2
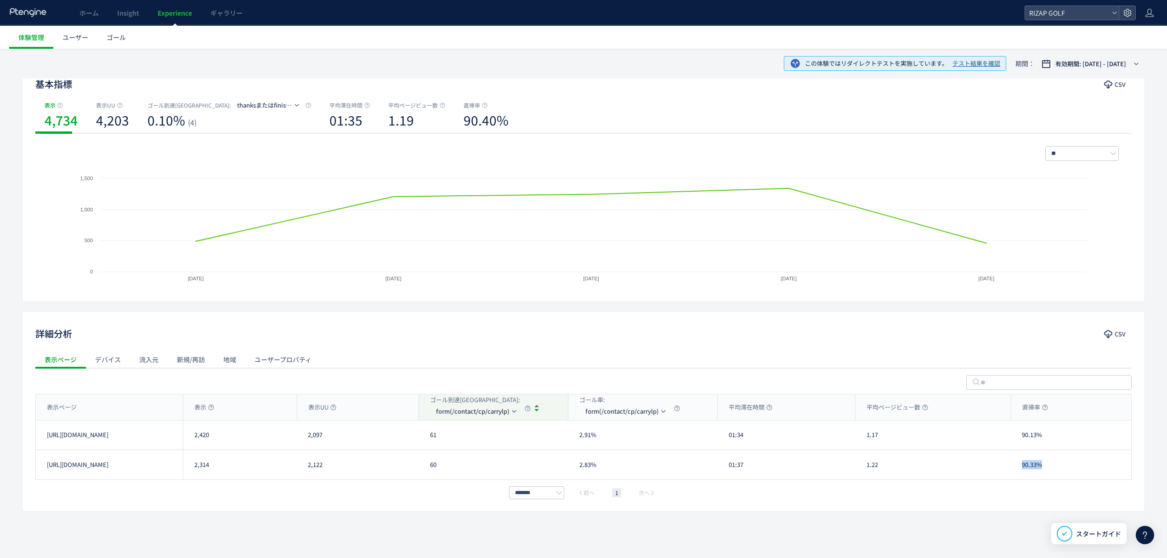
click at [1022, 469] on div "90.33%" at bounding box center [1071, 464] width 120 height 29
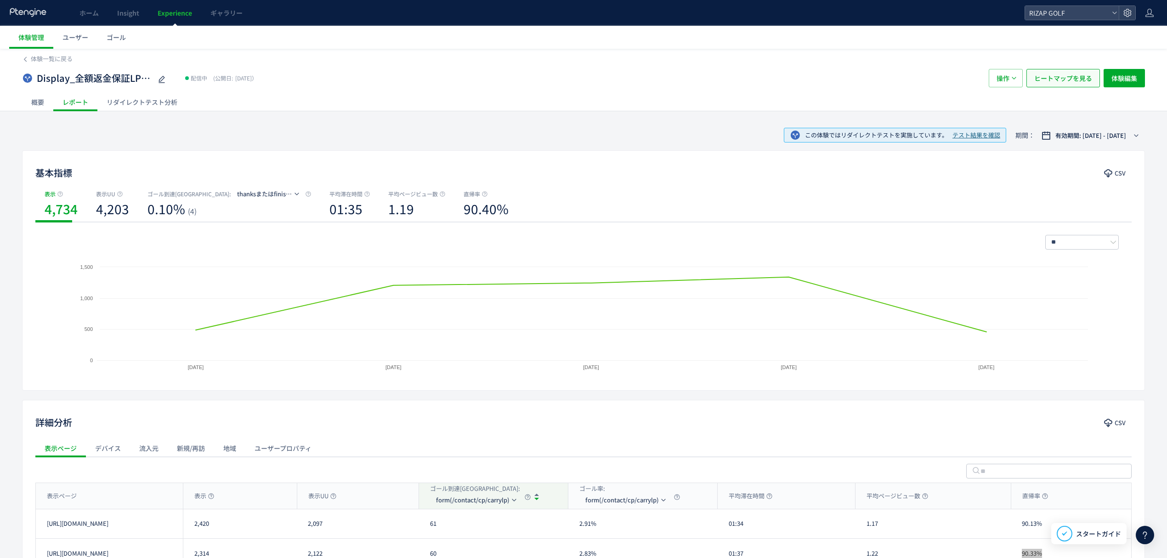
click at [1066, 81] on span "ヒートマップを見る" at bounding box center [1063, 78] width 58 height 18
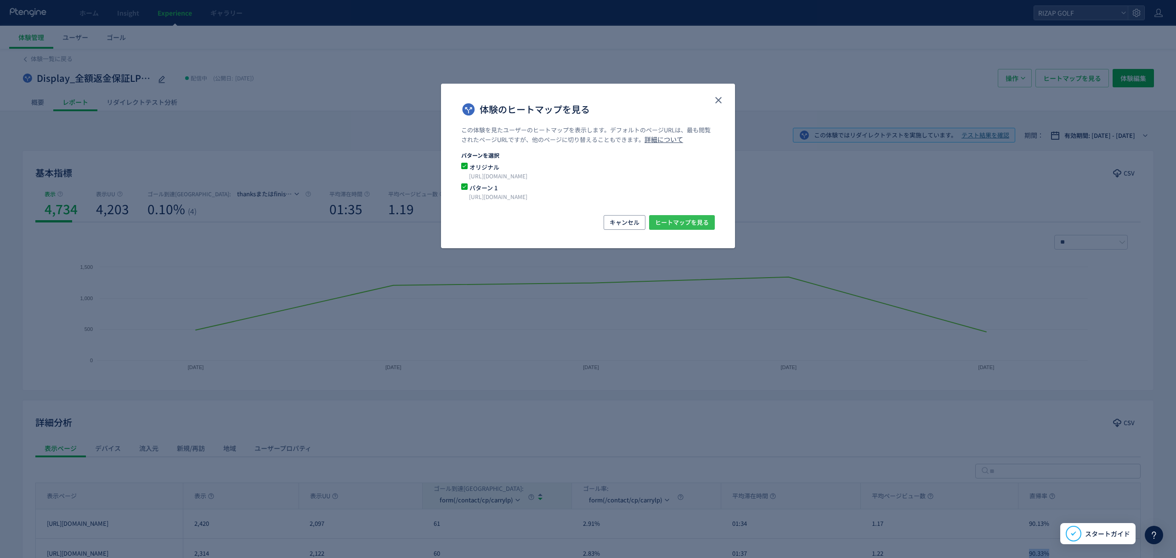
click at [690, 227] on span "ヒートマップを見る" at bounding box center [682, 222] width 54 height 15
click at [720, 100] on icon "close" at bounding box center [718, 100] width 11 height 11
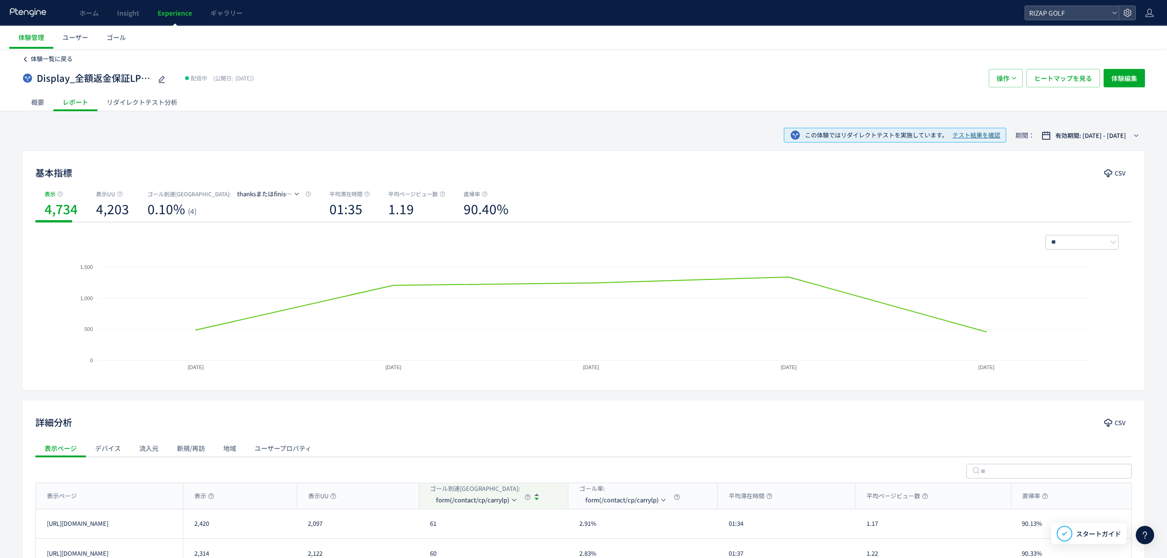
click at [53, 59] on span "体験一覧に戻る" at bounding box center [52, 58] width 42 height 9
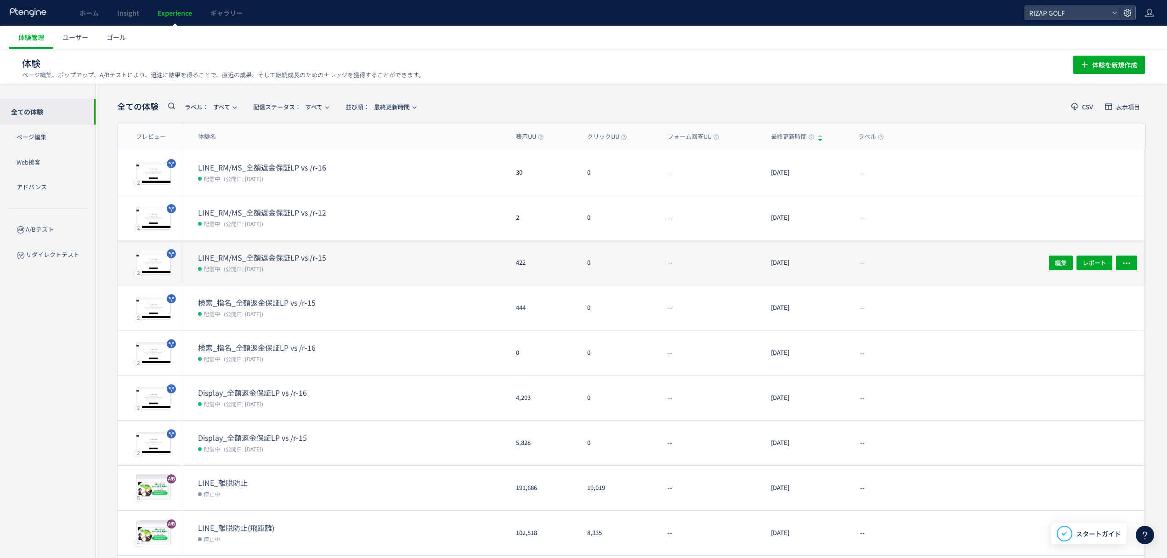
click at [287, 250] on div "LINE_RM/MS_全額返金保証LP vs /r-15 配信中 (公開日: [DATE])" at bounding box center [345, 262] width 325 height 45
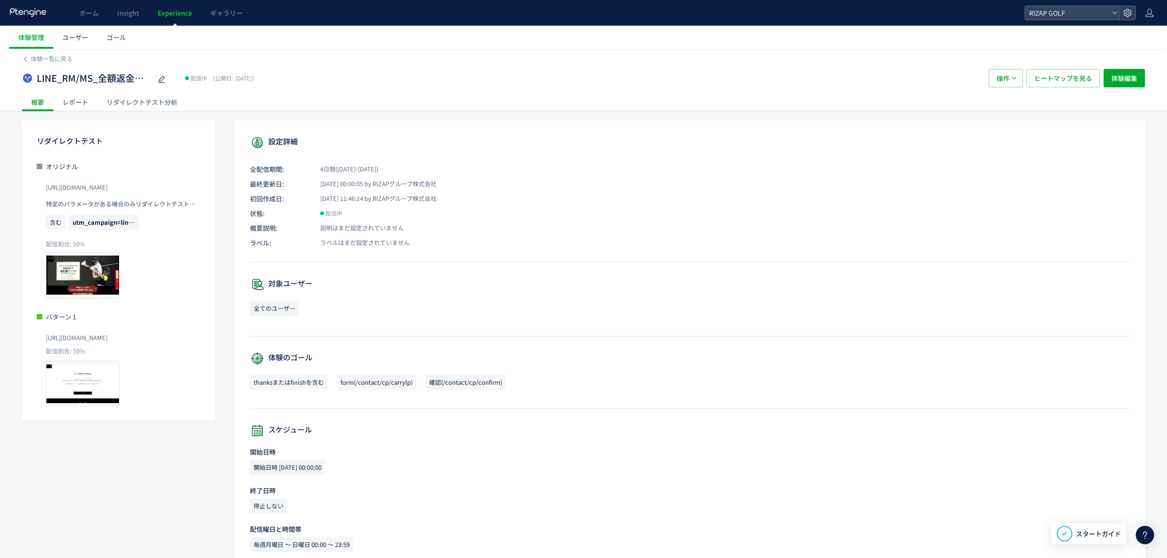
click at [81, 104] on div "レポート" at bounding box center [75, 102] width 44 height 18
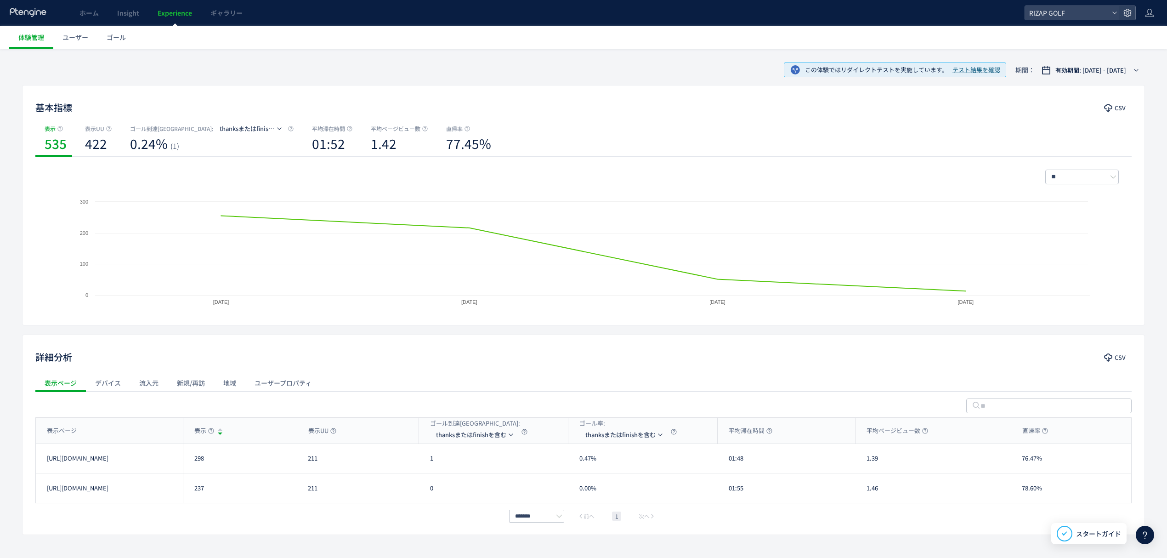
scroll to position [89, 0]
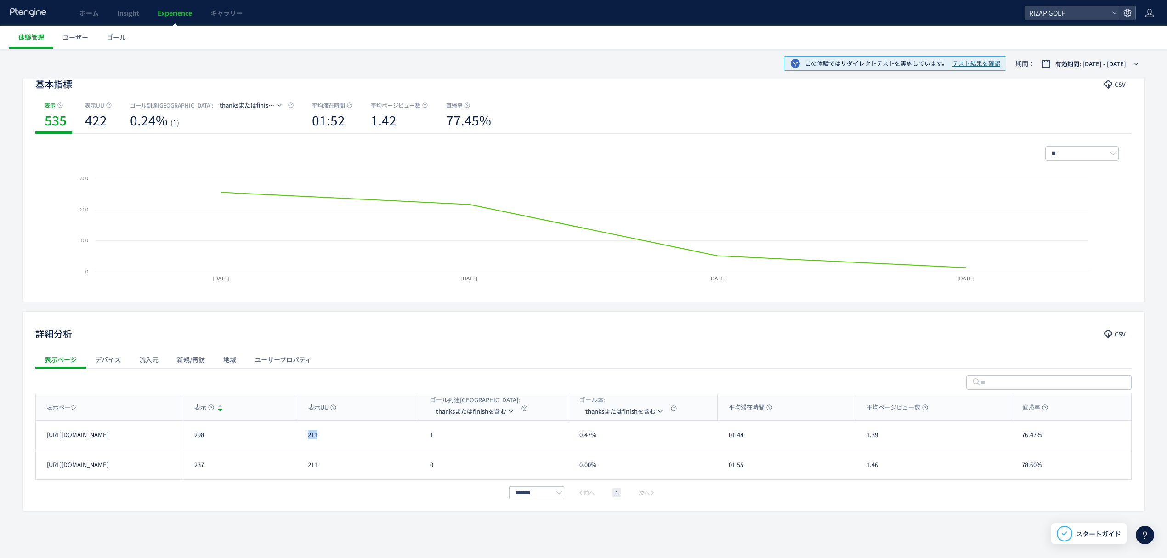
drag, startPoint x: 324, startPoint y: 440, endPoint x: 302, endPoint y: 438, distance: 21.6
click at [302, 438] on div "211" at bounding box center [358, 434] width 122 height 29
drag, startPoint x: 318, startPoint y: 434, endPoint x: 322, endPoint y: 437, distance: 5.2
click at [318, 434] on div "211" at bounding box center [358, 434] width 122 height 29
drag, startPoint x: 323, startPoint y: 438, endPoint x: 302, endPoint y: 439, distance: 21.6
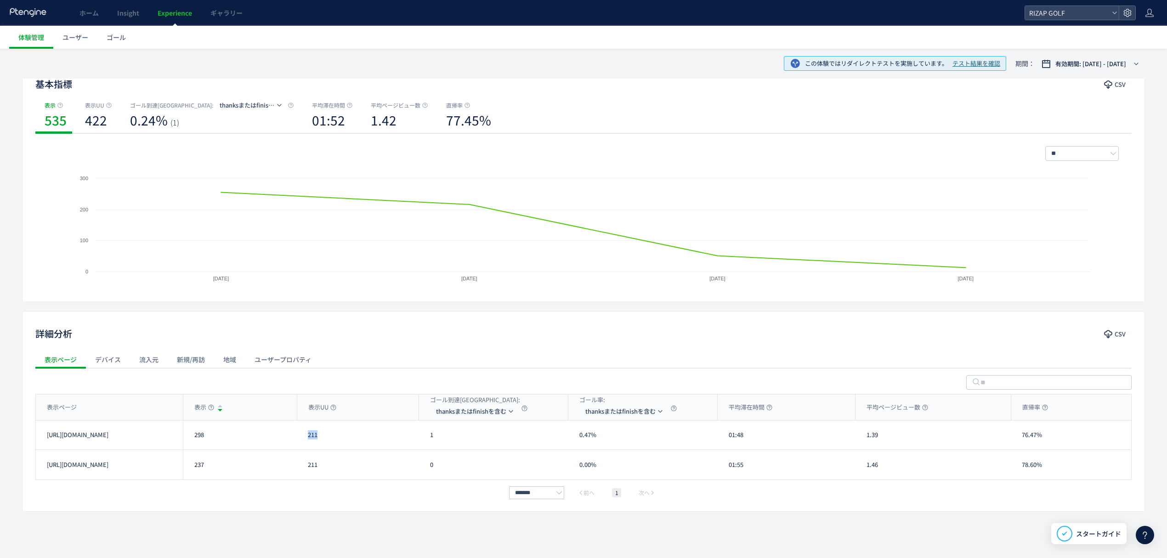
click at [302, 439] on div "211" at bounding box center [358, 434] width 122 height 29
drag, startPoint x: 324, startPoint y: 470, endPoint x: 305, endPoint y: 469, distance: 18.9
click at [305, 469] on div "211" at bounding box center [358, 464] width 122 height 29
drag, startPoint x: 210, startPoint y: 436, endPoint x: 192, endPoint y: 436, distance: 18.8
click at [192, 436] on div "298" at bounding box center [240, 434] width 114 height 29
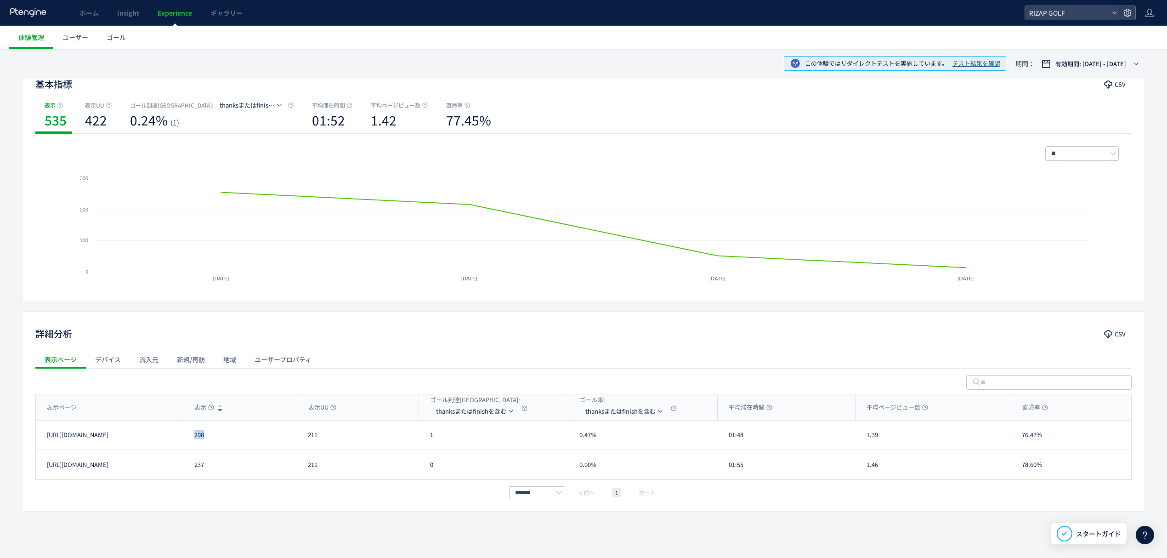
drag, startPoint x: 205, startPoint y: 469, endPoint x: 182, endPoint y: 469, distance: 23.0
click at [182, 469] on div "[URL][DOMAIN_NAME] 237 211 0 0.00% 01:55 1.46 78.60% [URL][DOMAIN_NAME]" at bounding box center [583, 464] width 1095 height 29
drag, startPoint x: 224, startPoint y: 493, endPoint x: 214, endPoint y: 470, distance: 26.1
click at [224, 492] on div "******* 前へ 1 次へ" at bounding box center [583, 492] width 1096 height 11
drag, startPoint x: 208, startPoint y: 467, endPoint x: 188, endPoint y: 467, distance: 19.8
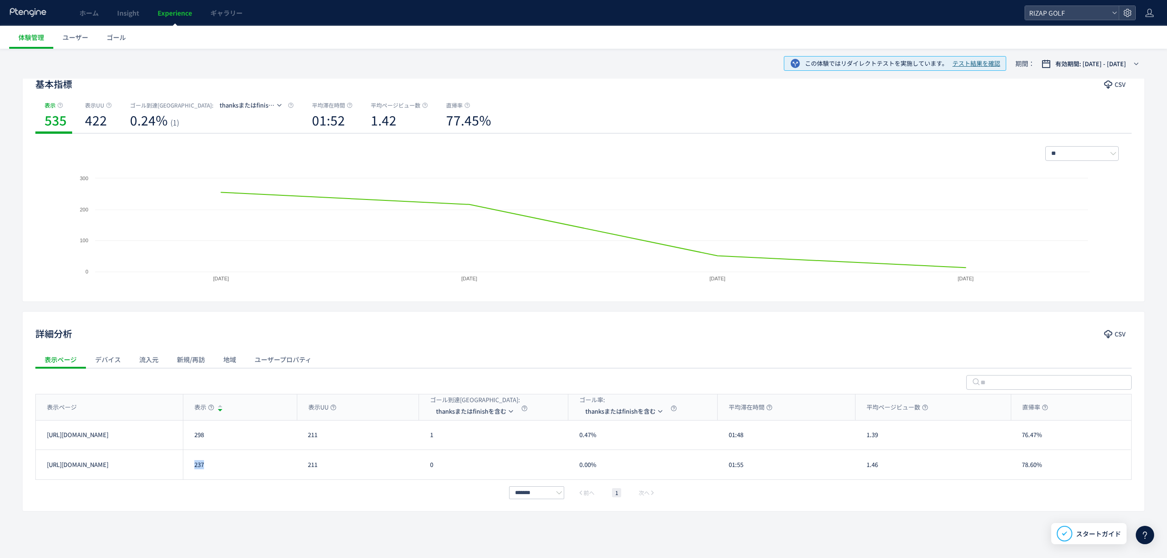
click at [188, 467] on div "237" at bounding box center [240, 464] width 114 height 29
drag, startPoint x: 317, startPoint y: 437, endPoint x: 310, endPoint y: 437, distance: 6.9
click at [310, 437] on div "211" at bounding box center [358, 434] width 122 height 29
click at [445, 408] on span "thanksまたはfinishを含む" at bounding box center [471, 411] width 70 height 15
drag, startPoint x: 436, startPoint y: 442, endPoint x: 416, endPoint y: 437, distance: 20.4
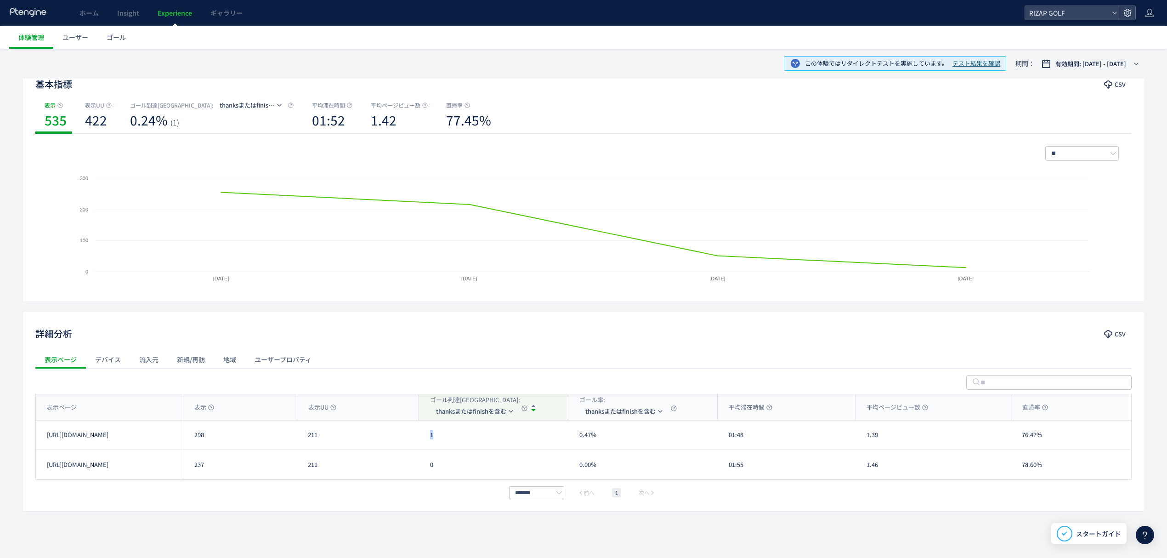
click at [414, 437] on div "[URL][DOMAIN_NAME] 298 211 1 0.47% 01:48 1.39 76.47% [URL][DOMAIN_NAME]" at bounding box center [583, 434] width 1095 height 29
click at [484, 416] on span "thanksまたはfinishを含む" at bounding box center [471, 411] width 70 height 15
click at [466, 460] on li "form(/contact/cp/carrylp)" at bounding box center [477, 455] width 92 height 17
drag, startPoint x: 436, startPoint y: 438, endPoint x: 431, endPoint y: 438, distance: 5.1
click at [431, 438] on div "13" at bounding box center [493, 434] width 149 height 29
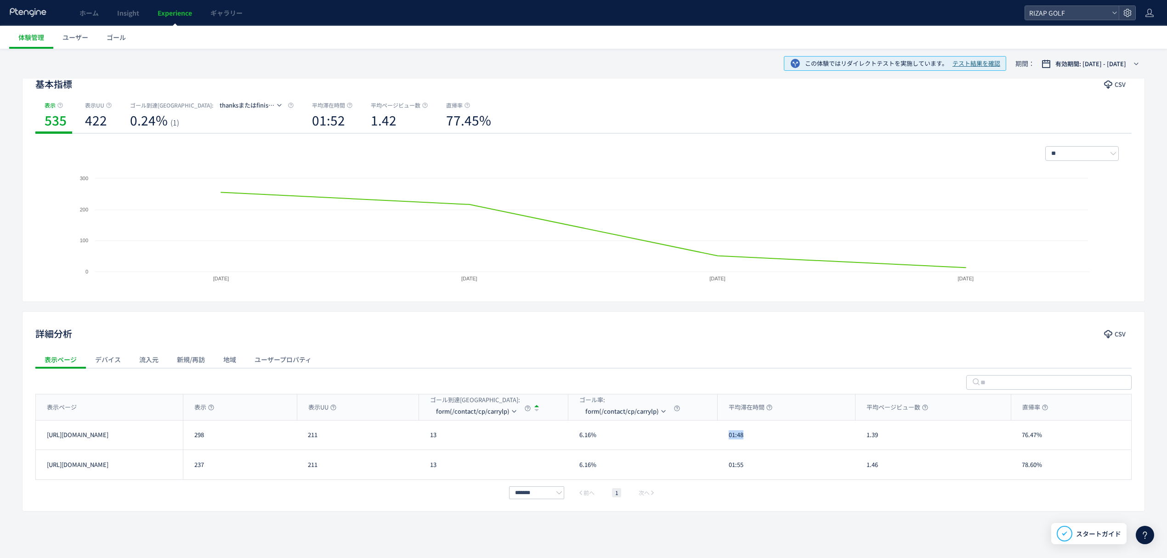
drag, startPoint x: 744, startPoint y: 442, endPoint x: 730, endPoint y: 437, distance: 15.3
click at [730, 437] on div "01:48" at bounding box center [787, 434] width 138 height 29
drag, startPoint x: 745, startPoint y: 465, endPoint x: 703, endPoint y: 465, distance: 41.8
click at [711, 465] on div "[URL][DOMAIN_NAME] 237 211 13 6.16% 01:55 1.46 78.60% [URL][DOMAIN_NAME]" at bounding box center [583, 464] width 1095 height 29
drag, startPoint x: 887, startPoint y: 436, endPoint x: 854, endPoint y: 436, distance: 33.1
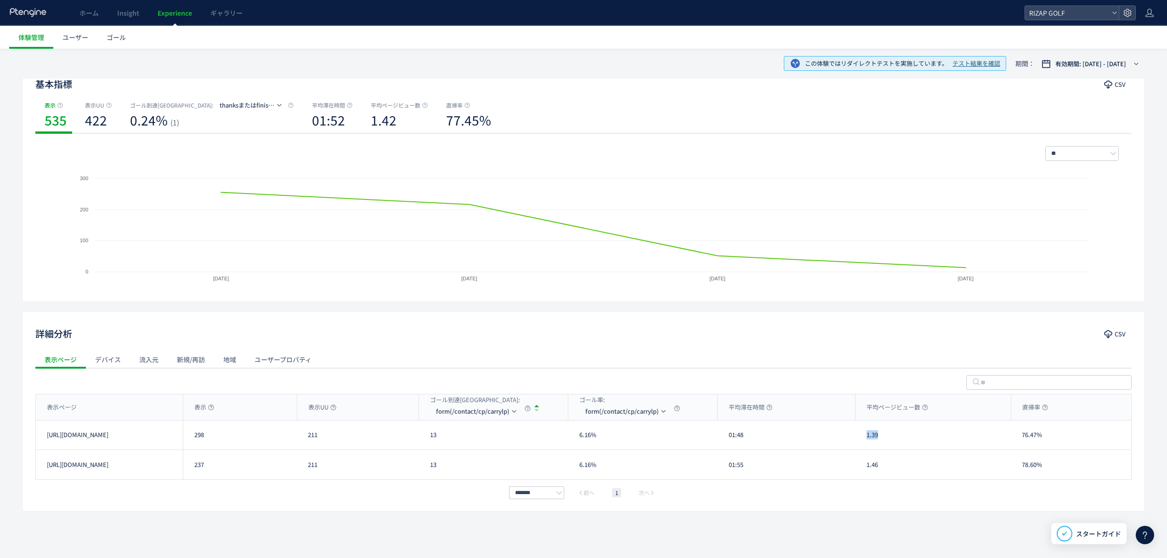
click at [854, 436] on div "[URL][DOMAIN_NAME] 298 211 13 6.16% 01:48 1.39 76.47% [URL][DOMAIN_NAME]" at bounding box center [583, 434] width 1095 height 29
drag, startPoint x: 888, startPoint y: 466, endPoint x: 861, endPoint y: 466, distance: 27.1
click at [861, 466] on div "1.46" at bounding box center [933, 464] width 155 height 29
drag, startPoint x: 1042, startPoint y: 442, endPoint x: 1019, endPoint y: 442, distance: 23.0
click at [1019, 442] on div "76.47%" at bounding box center [1071, 434] width 120 height 29
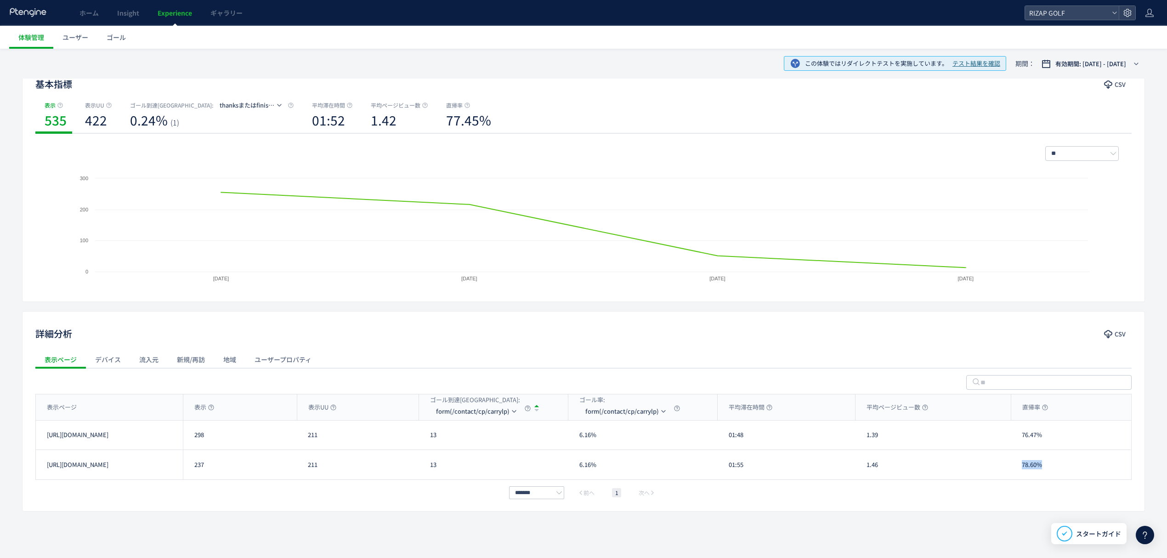
drag, startPoint x: 1046, startPoint y: 469, endPoint x: 1019, endPoint y: 469, distance: 27.1
click at [1019, 469] on div "78.60%" at bounding box center [1071, 464] width 120 height 29
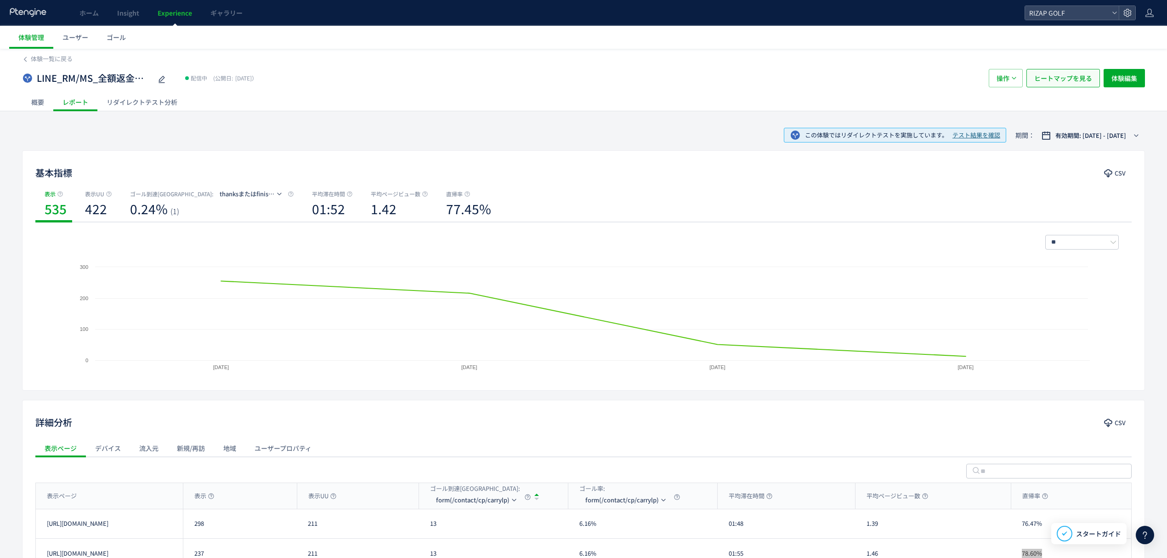
click at [1068, 74] on span "ヒートマップを見る" at bounding box center [1063, 78] width 58 height 18
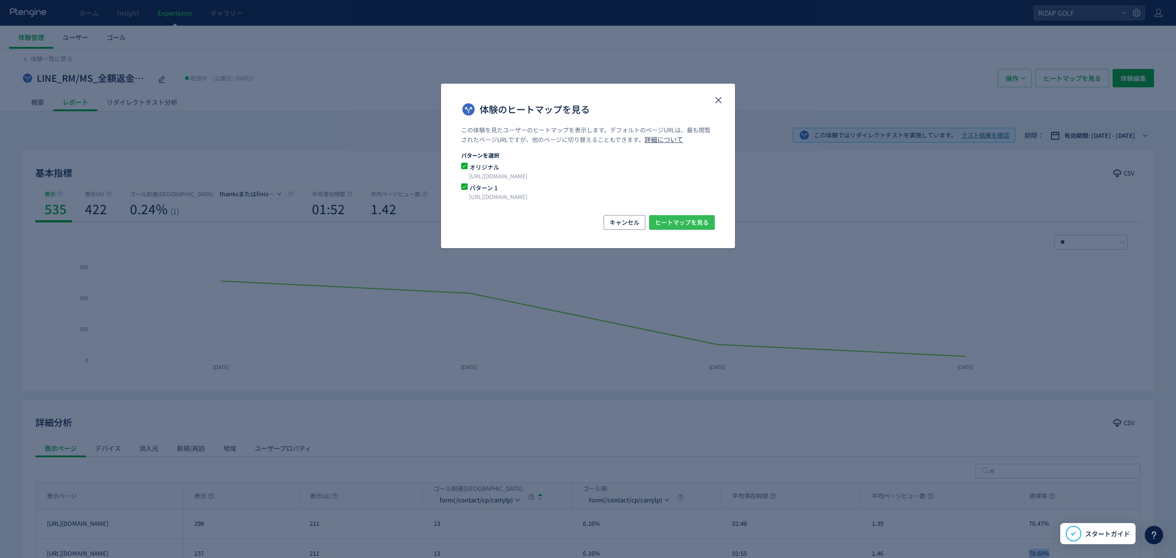
click at [695, 223] on span "ヒートマップを見る" at bounding box center [682, 222] width 54 height 15
click at [723, 94] on button "close" at bounding box center [718, 100] width 15 height 15
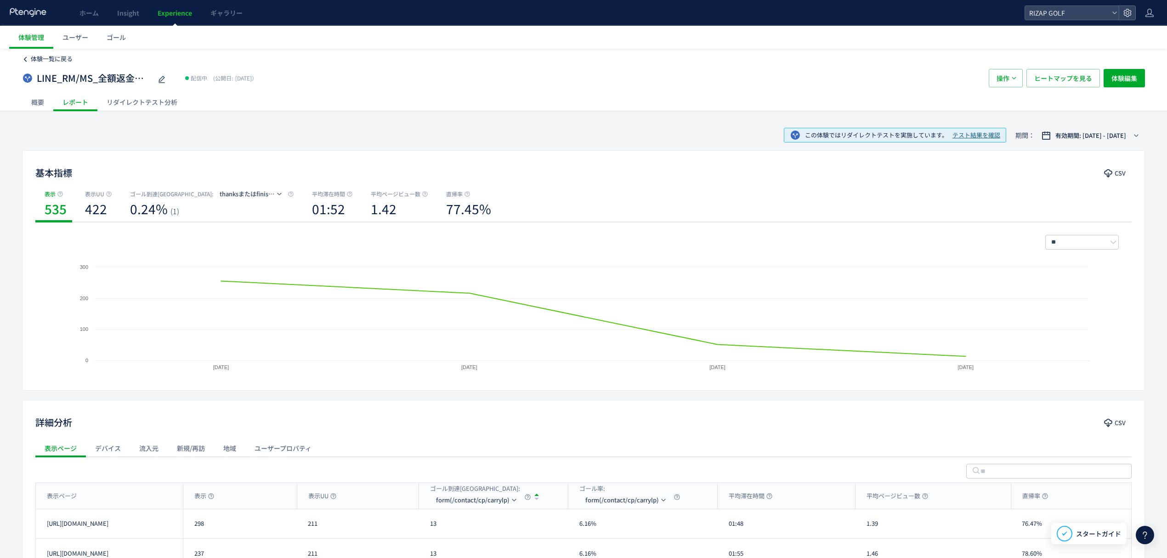
click at [59, 59] on span "体験一覧に戻る" at bounding box center [52, 58] width 42 height 9
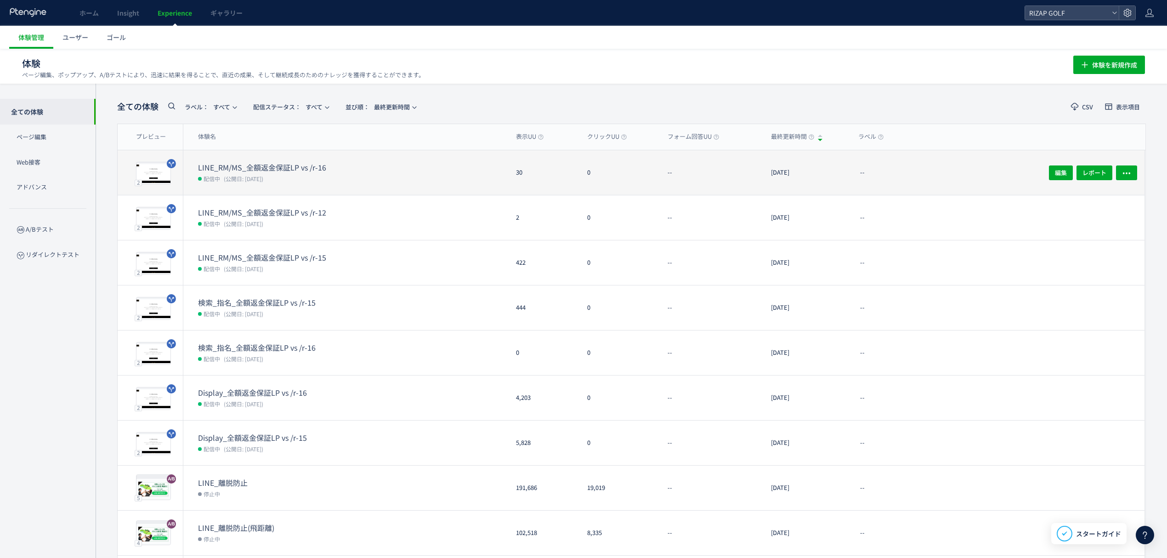
click at [253, 175] on span "(公開日: [DATE])" at bounding box center [244, 179] width 40 height 8
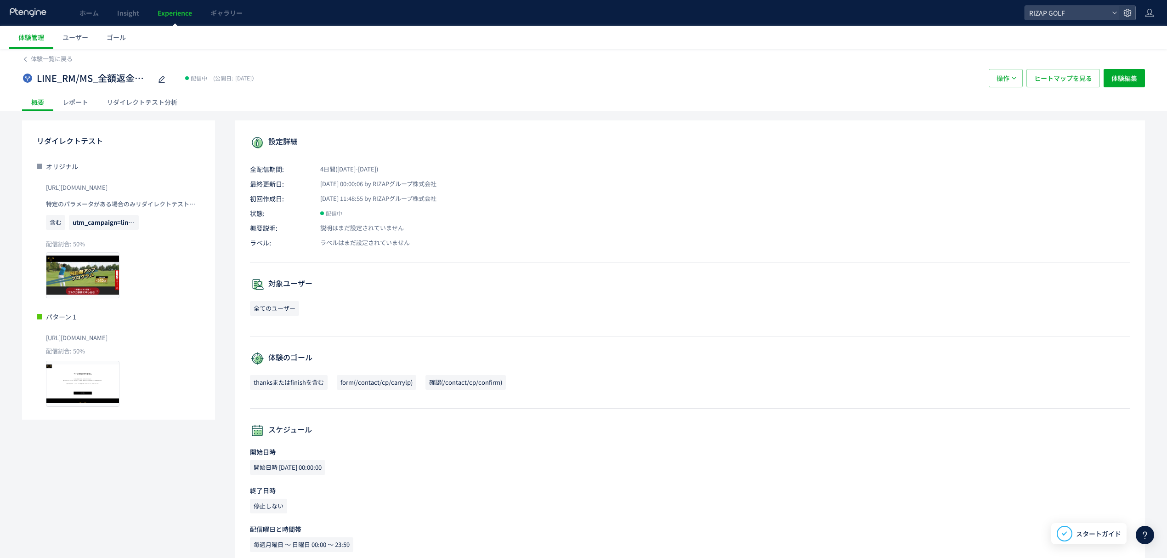
click at [74, 96] on div "レポート" at bounding box center [75, 102] width 44 height 18
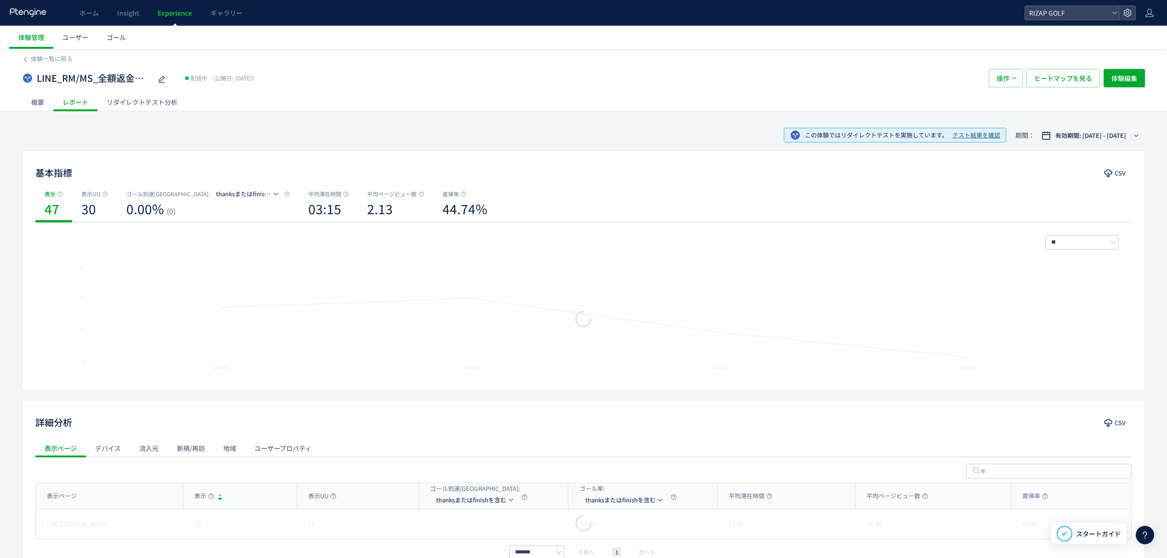
scroll to position [60, 0]
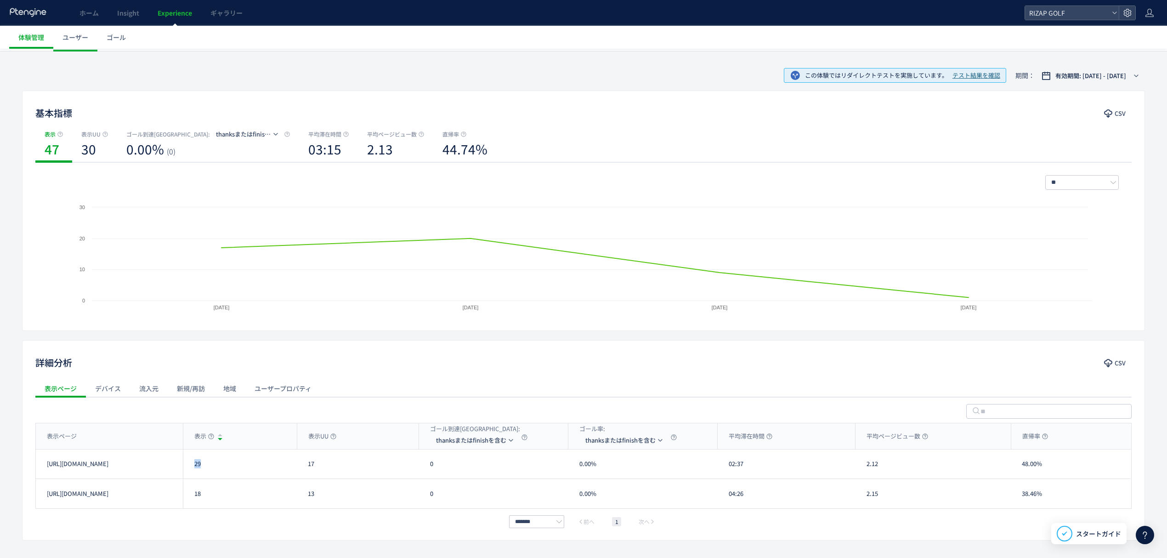
drag, startPoint x: 213, startPoint y: 466, endPoint x: 191, endPoint y: 466, distance: 22.1
click at [191, 466] on div "29" at bounding box center [240, 463] width 114 height 29
drag, startPoint x: 216, startPoint y: 493, endPoint x: 183, endPoint y: 493, distance: 32.6
click at [183, 493] on div "18" at bounding box center [240, 493] width 114 height 29
click at [415, 469] on div "[URL][DOMAIN_NAME] 29 17 0 0.00% 02:37 2.12 48.00% [URL][DOMAIN_NAME]" at bounding box center [583, 463] width 1095 height 29
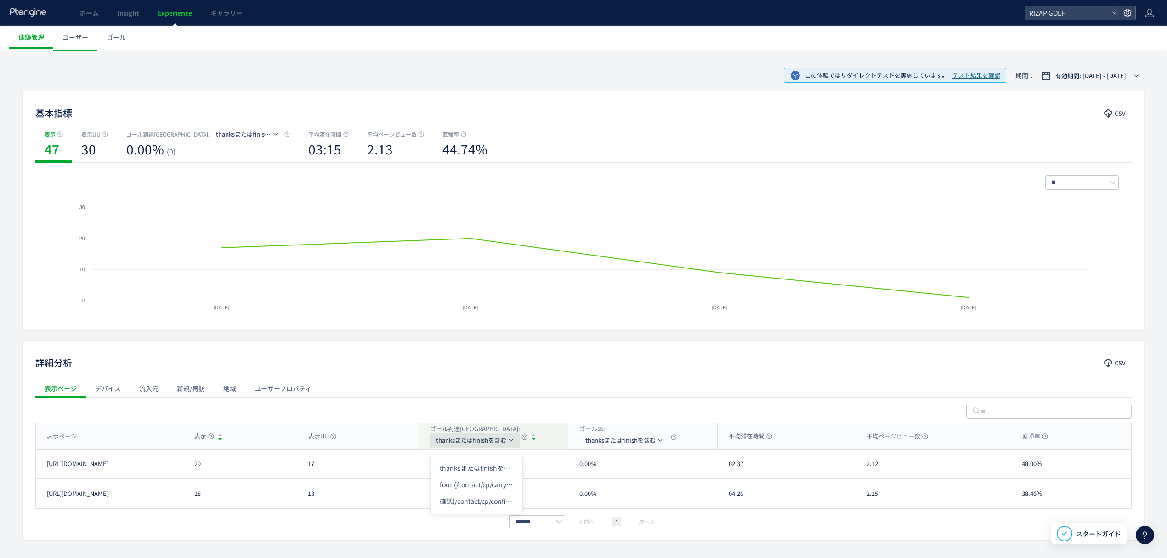
click at [466, 444] on span "thanksまたはfinishを含む" at bounding box center [471, 440] width 70 height 15
click at [456, 447] on span "thanksまたはfinishを含む" at bounding box center [471, 440] width 70 height 15
click at [449, 477] on li "form(/contact/cp/carrylp)" at bounding box center [477, 484] width 92 height 17
click at [360, 521] on div "******* 前へ 1 次へ" at bounding box center [583, 521] width 1096 height 11
click at [79, 432] on div "表示ページ" at bounding box center [109, 436] width 147 height 26
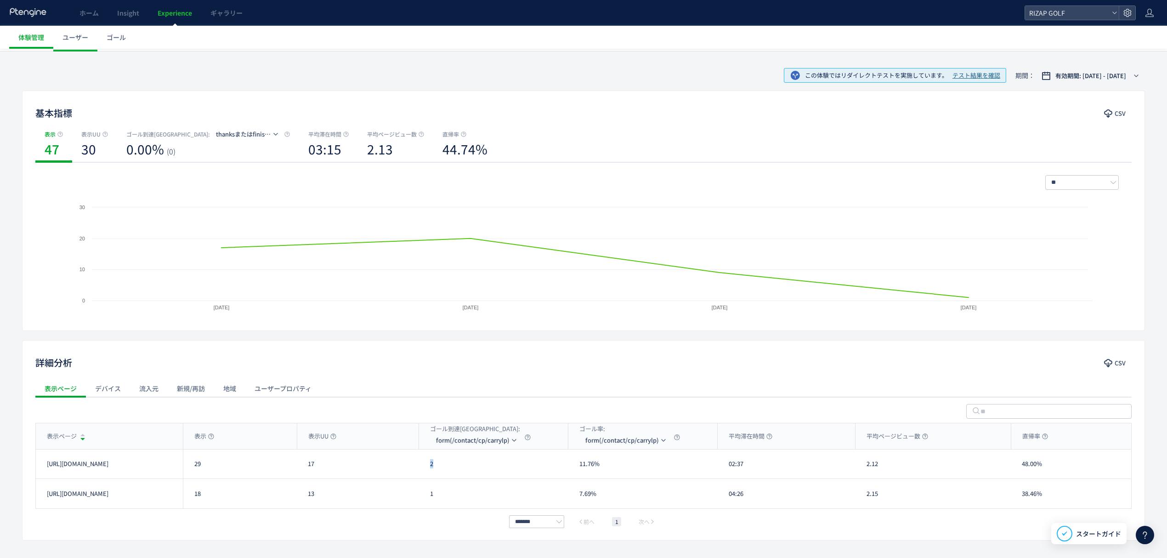
drag, startPoint x: 435, startPoint y: 468, endPoint x: 425, endPoint y: 466, distance: 10.3
click at [425, 466] on div "2" at bounding box center [493, 463] width 149 height 29
drag, startPoint x: 750, startPoint y: 472, endPoint x: 728, endPoint y: 472, distance: 21.6
click at [728, 472] on div "02:37" at bounding box center [787, 463] width 138 height 29
drag, startPoint x: 745, startPoint y: 494, endPoint x: 726, endPoint y: 496, distance: 18.5
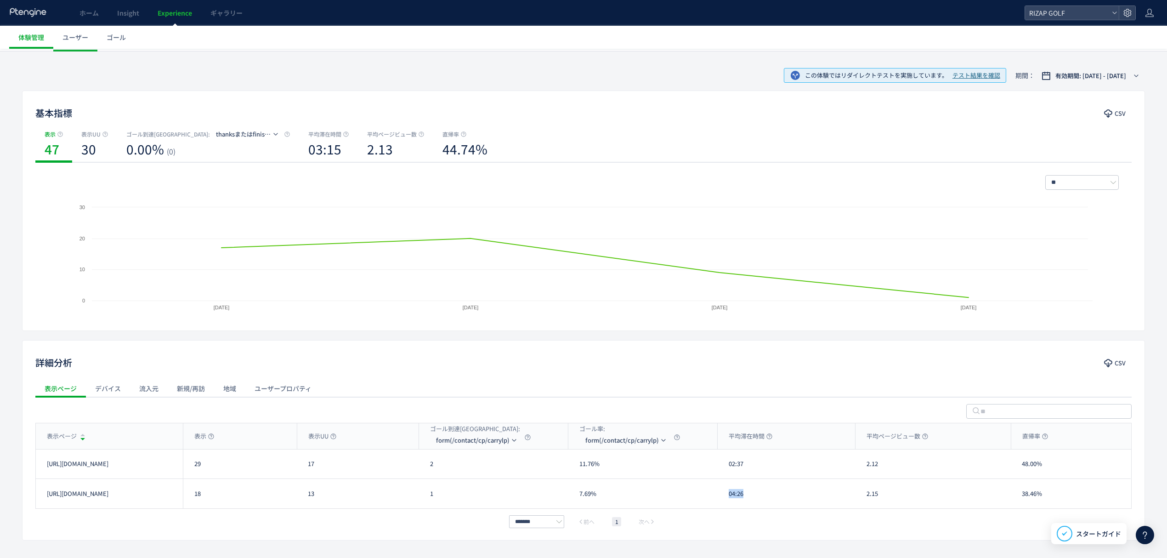
click at [726, 496] on div "04:26" at bounding box center [787, 493] width 138 height 29
drag, startPoint x: 877, startPoint y: 473, endPoint x: 868, endPoint y: 475, distance: 9.3
click at [868, 475] on div "2.12" at bounding box center [933, 463] width 155 height 29
drag, startPoint x: 891, startPoint y: 499, endPoint x: 868, endPoint y: 495, distance: 23.3
click at [868, 495] on div "2.15" at bounding box center [933, 493] width 155 height 29
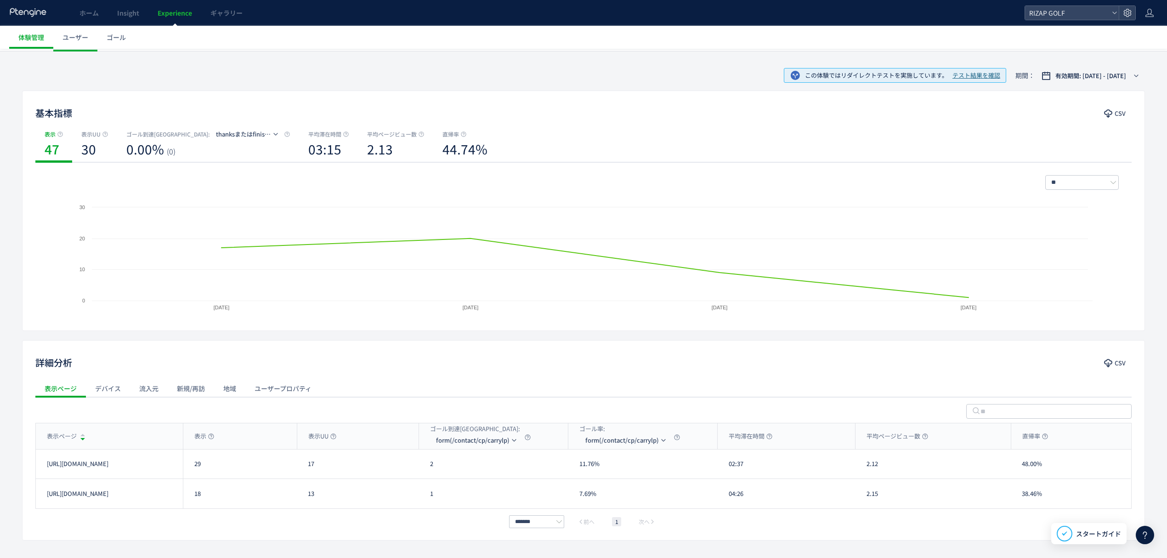
drag, startPoint x: 921, startPoint y: 517, endPoint x: 909, endPoint y: 513, distance: 13.1
click at [919, 518] on div "******* 前へ 1 次へ" at bounding box center [583, 521] width 1096 height 11
drag, startPoint x: 881, startPoint y: 497, endPoint x: 868, endPoint y: 496, distance: 12.9
click at [868, 496] on div "2.15" at bounding box center [933, 493] width 155 height 29
drag, startPoint x: 1047, startPoint y: 467, endPoint x: 1024, endPoint y: 467, distance: 23.0
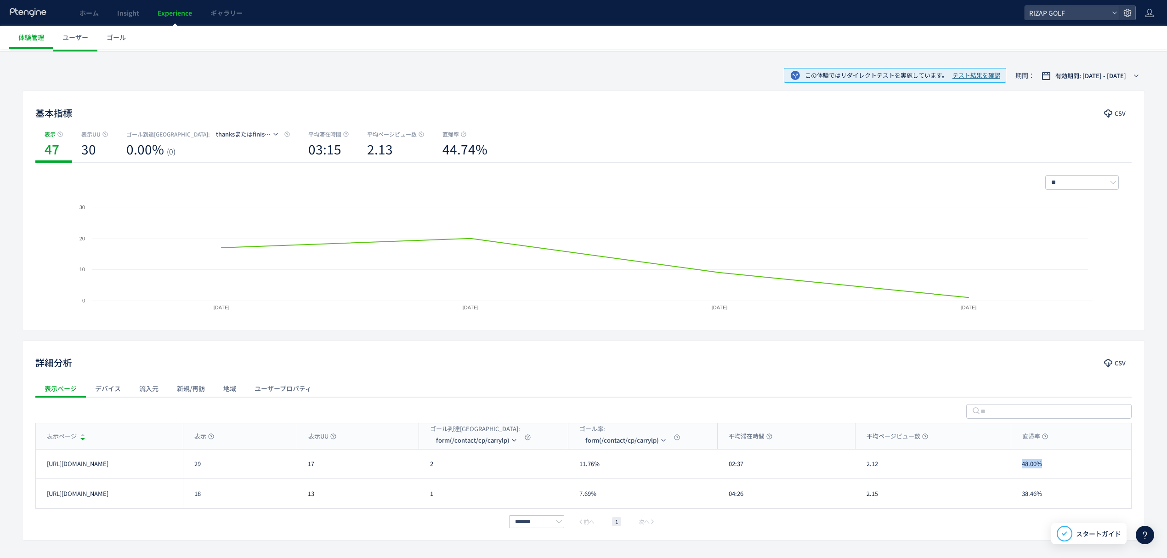
click at [1024, 467] on div "48.00%" at bounding box center [1071, 463] width 120 height 29
drag, startPoint x: 1054, startPoint y: 499, endPoint x: 1025, endPoint y: 499, distance: 29.4
click at [1025, 499] on div "38.46%" at bounding box center [1071, 493] width 120 height 29
drag, startPoint x: 1019, startPoint y: 496, endPoint x: 1052, endPoint y: 499, distance: 33.7
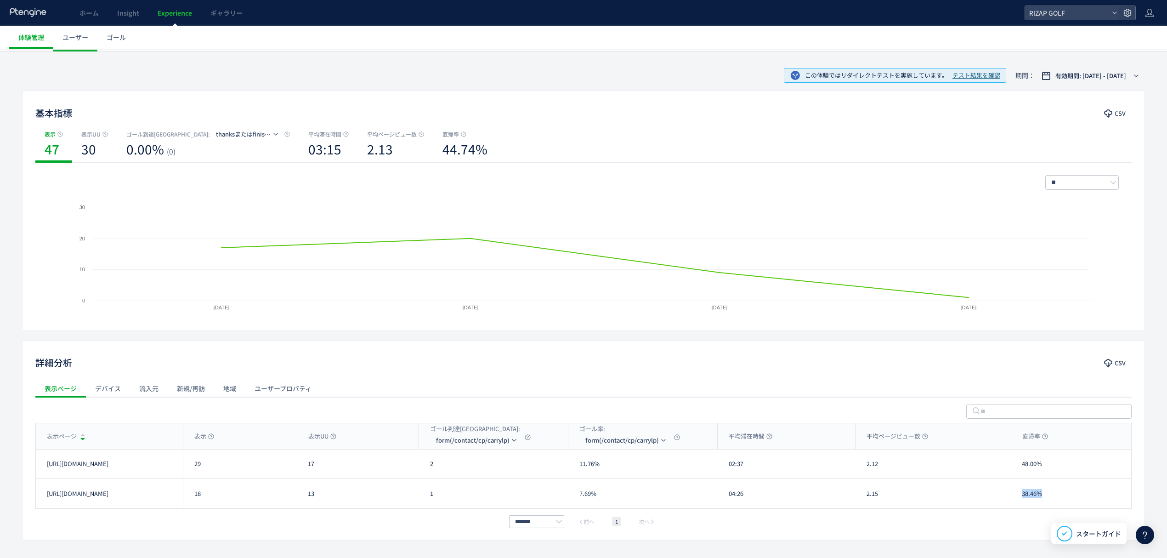
click at [1052, 499] on div "38.46%" at bounding box center [1071, 493] width 120 height 29
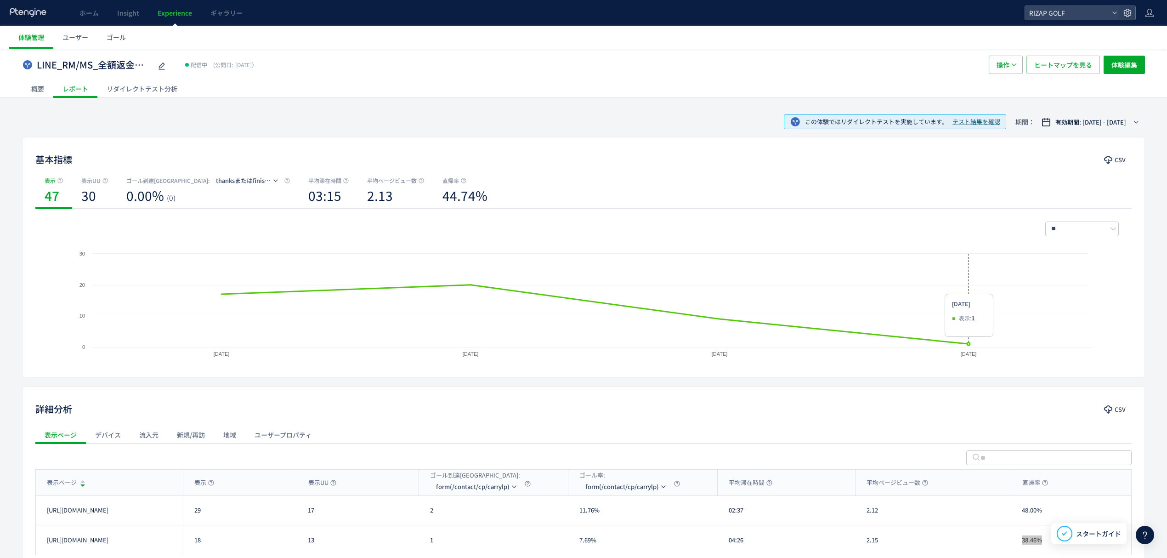
scroll to position [0, 0]
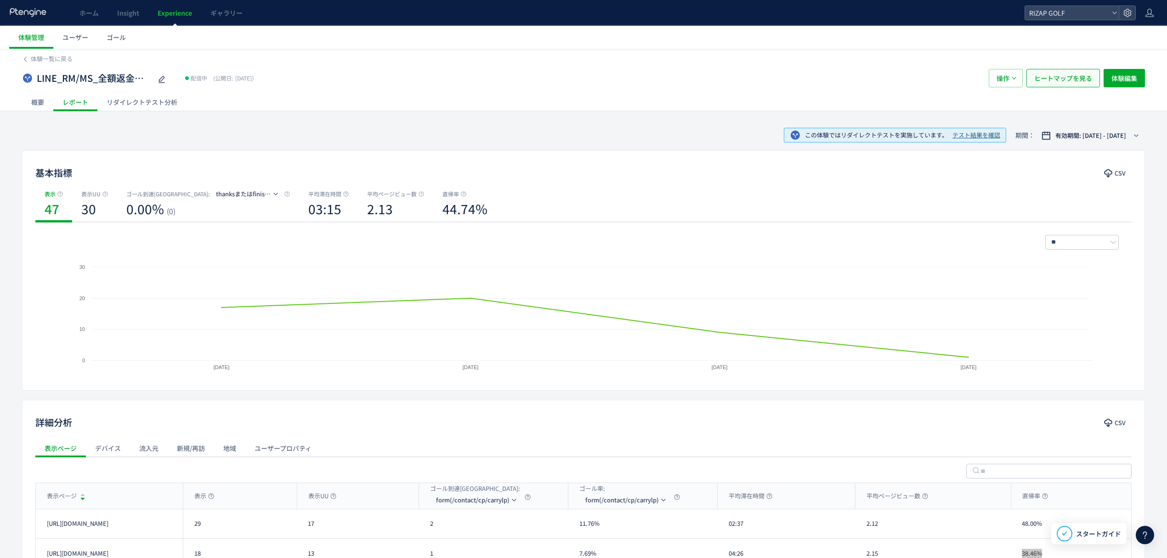
click at [1071, 72] on span "ヒートマップを見る" at bounding box center [1063, 78] width 58 height 18
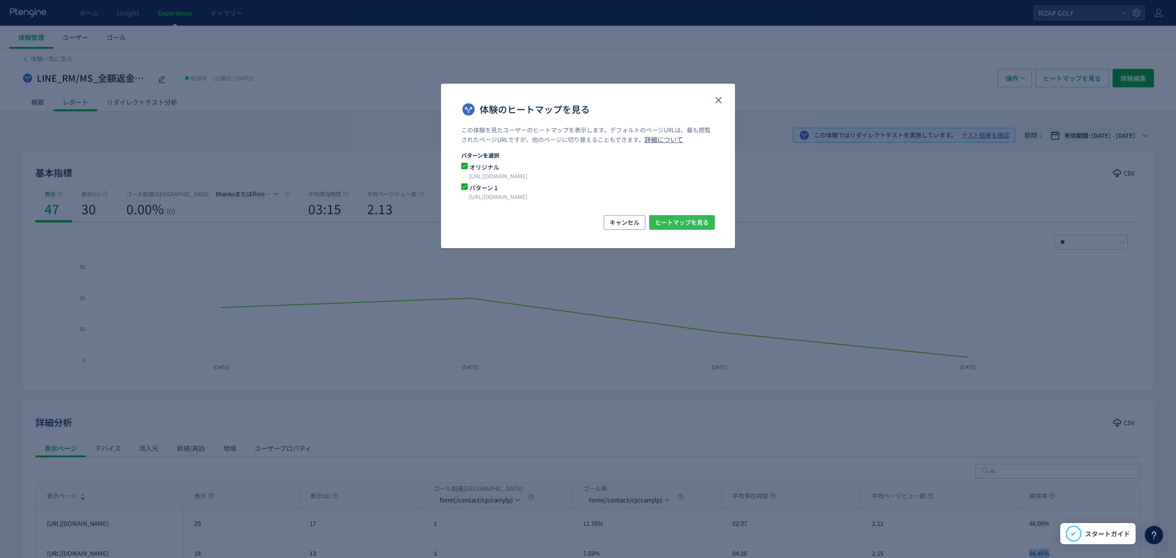
click at [664, 216] on button "ヒートマップを見る" at bounding box center [682, 222] width 66 height 15
click at [721, 98] on use "close" at bounding box center [718, 100] width 6 height 6
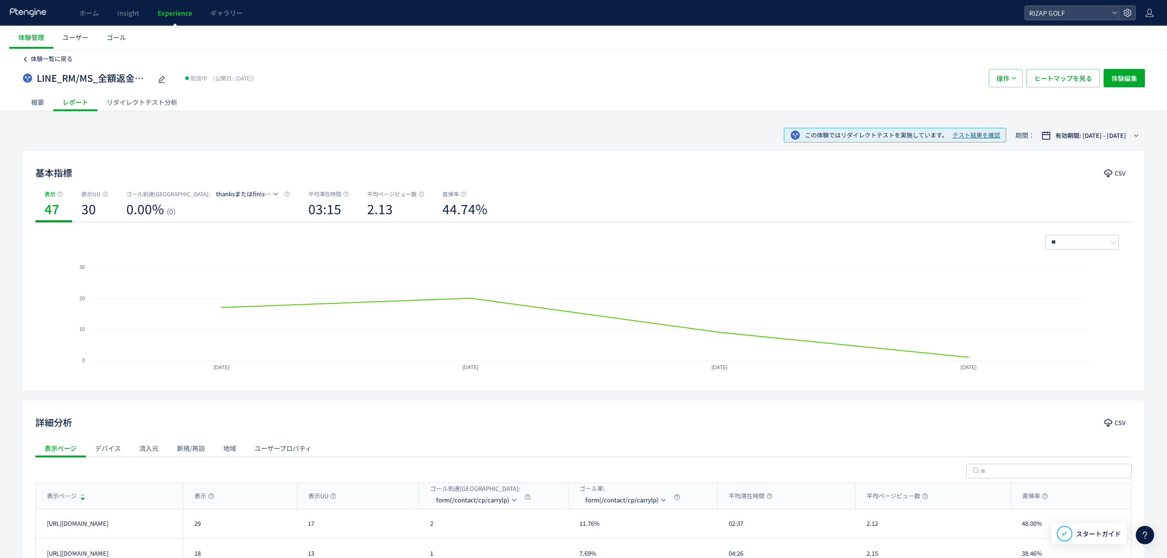
click at [59, 55] on span "体験一覧に戻る" at bounding box center [52, 58] width 42 height 9
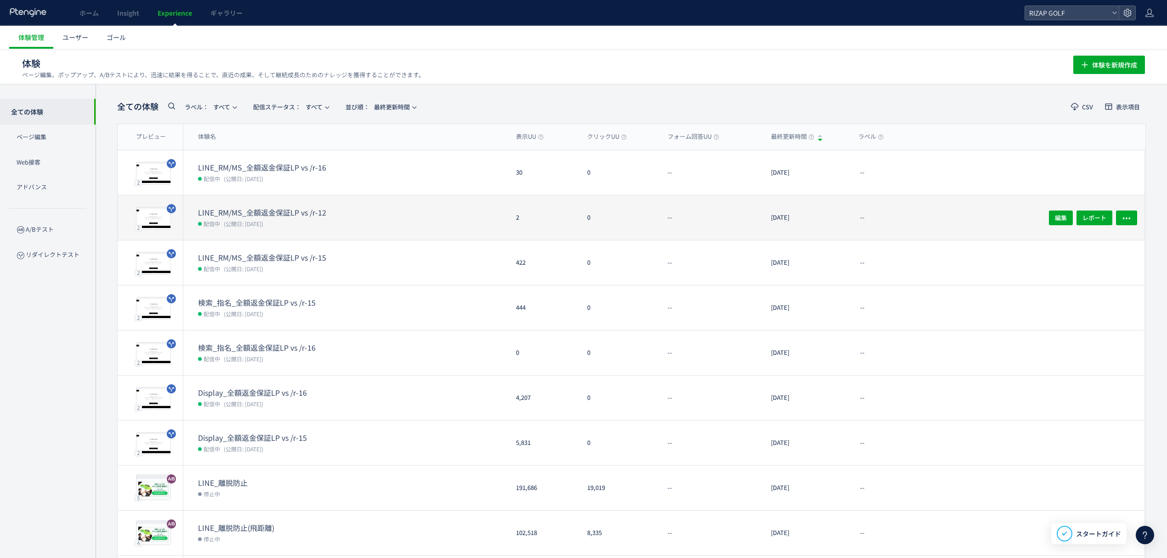
click at [263, 216] on dt "LINE_RM/MS_全額返金保証LP vs /r-12" at bounding box center [271, 212] width 147 height 11
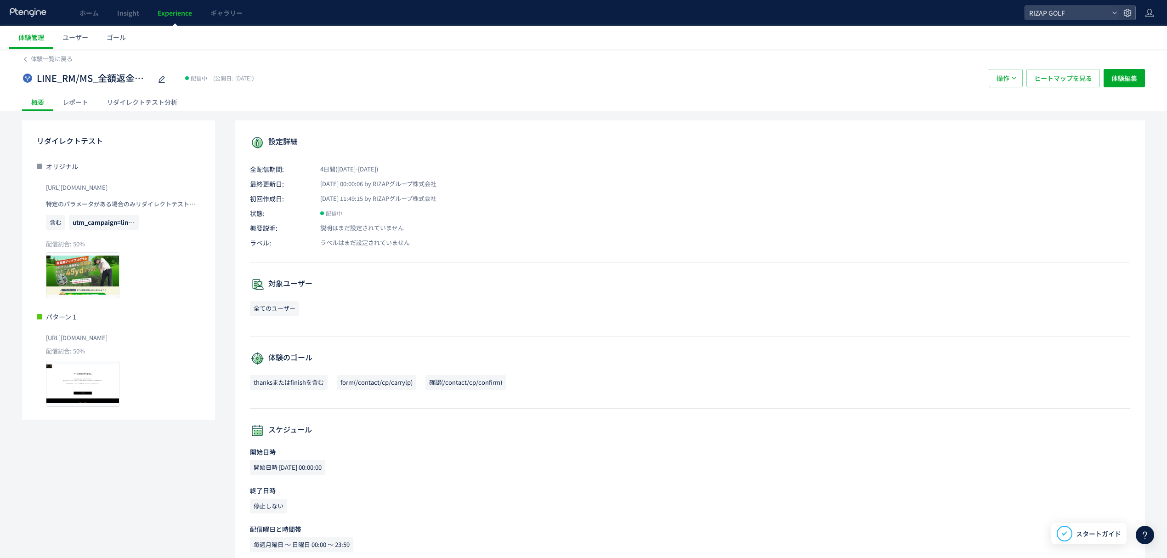
click at [85, 111] on div "レポート" at bounding box center [75, 102] width 44 height 18
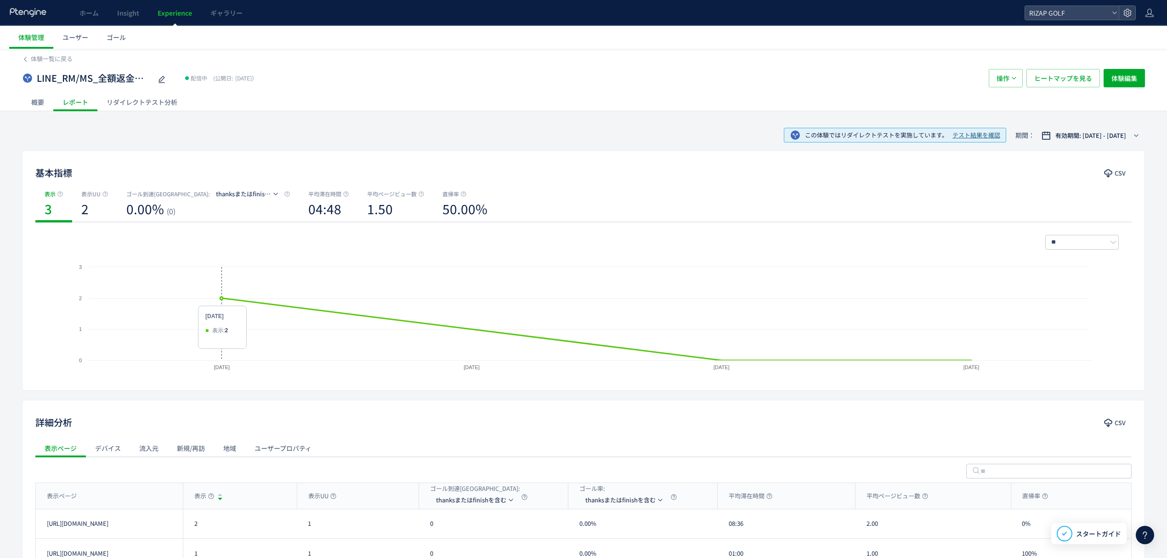
scroll to position [61, 0]
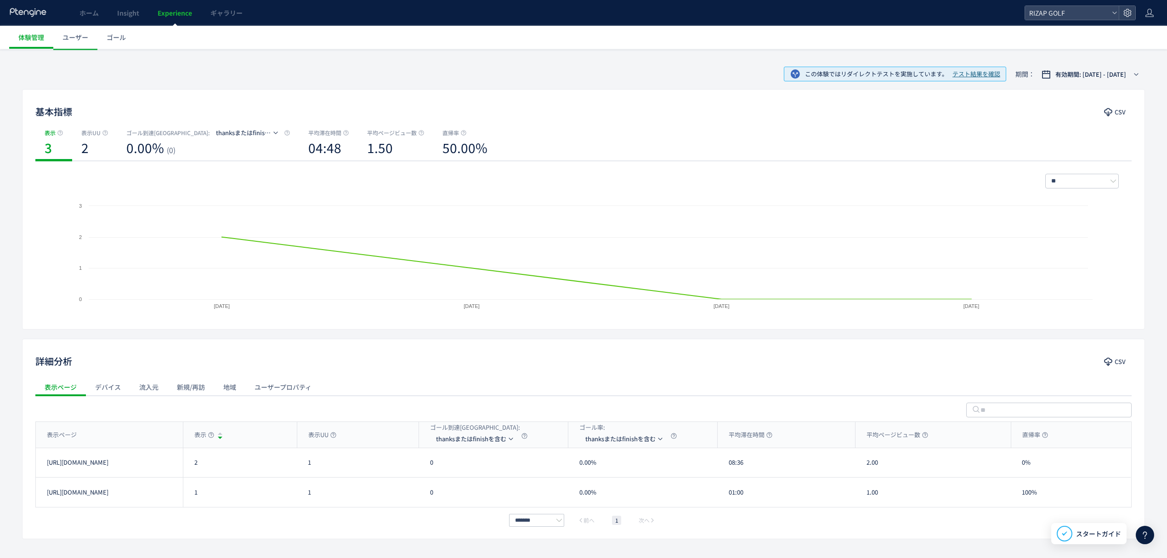
drag, startPoint x: 215, startPoint y: 473, endPoint x: 179, endPoint y: 471, distance: 35.9
click at [179, 471] on div "[URL][DOMAIN_NAME] 2 1 0 0.00% 08:36 2.00 0% [URL][DOMAIN_NAME]" at bounding box center [583, 462] width 1095 height 29
drag, startPoint x: 187, startPoint y: 467, endPoint x: 181, endPoint y: 460, distance: 9.7
click at [187, 466] on div "2" at bounding box center [240, 462] width 114 height 29
click at [142, 436] on div "表示ページ" at bounding box center [109, 435] width 147 height 26
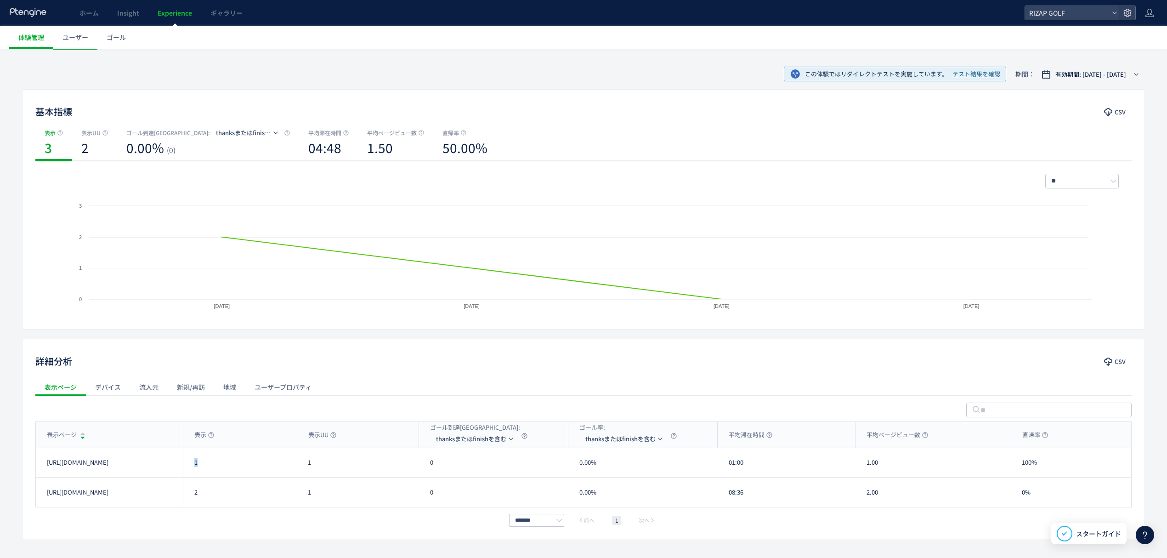
click at [196, 464] on div "1" at bounding box center [240, 462] width 114 height 29
drag, startPoint x: 204, startPoint y: 494, endPoint x: 193, endPoint y: 494, distance: 11.5
click at [193, 494] on div "2" at bounding box center [240, 491] width 114 height 29
click at [464, 442] on span "thanksまたはfinishを含む" at bounding box center [471, 438] width 70 height 15
click at [459, 479] on li "form(/contact/cp/carrylp)" at bounding box center [477, 483] width 92 height 17
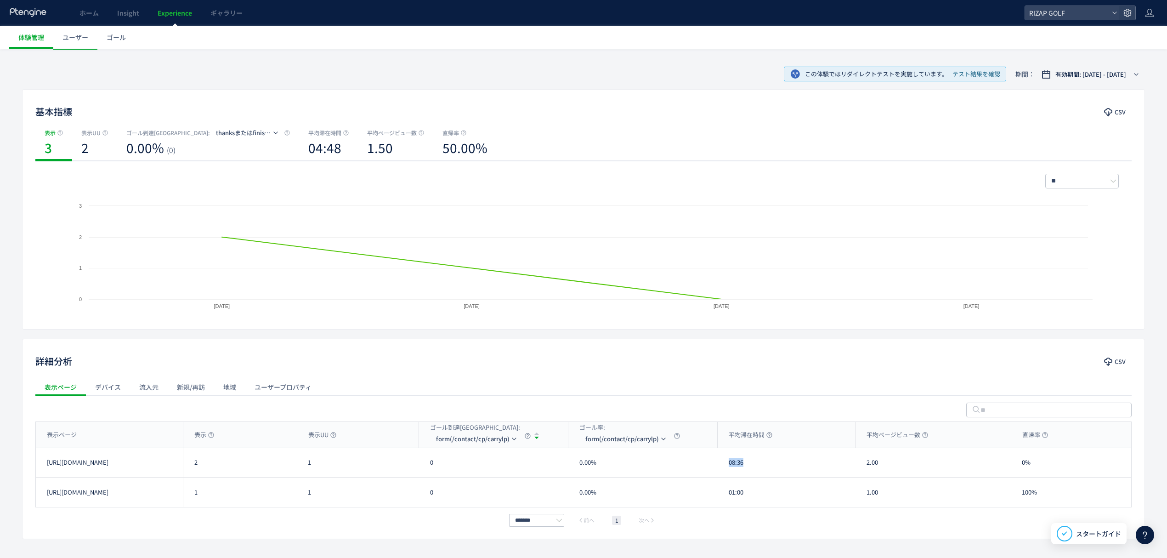
drag, startPoint x: 749, startPoint y: 467, endPoint x: 727, endPoint y: 467, distance: 21.6
click at [727, 467] on div "08:36" at bounding box center [787, 462] width 138 height 29
click at [113, 434] on div "表示ページ" at bounding box center [109, 435] width 147 height 26
drag, startPoint x: 760, startPoint y: 471, endPoint x: 729, endPoint y: 471, distance: 30.8
click at [729, 471] on div "01:00" at bounding box center [787, 462] width 138 height 29
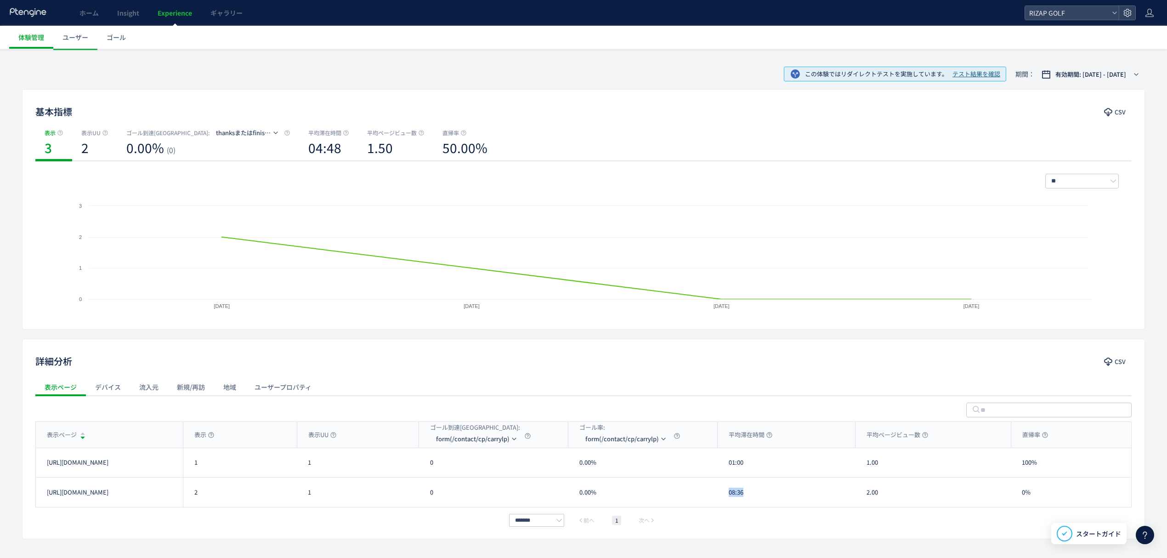
drag, startPoint x: 750, startPoint y: 502, endPoint x: 728, endPoint y: 502, distance: 22.5
click at [728, 502] on div "08:36" at bounding box center [787, 491] width 138 height 29
drag, startPoint x: 881, startPoint y: 458, endPoint x: 868, endPoint y: 458, distance: 12.9
click at [868, 458] on div "1.00" at bounding box center [933, 462] width 155 height 29
drag, startPoint x: 879, startPoint y: 493, endPoint x: 859, endPoint y: 495, distance: 19.8
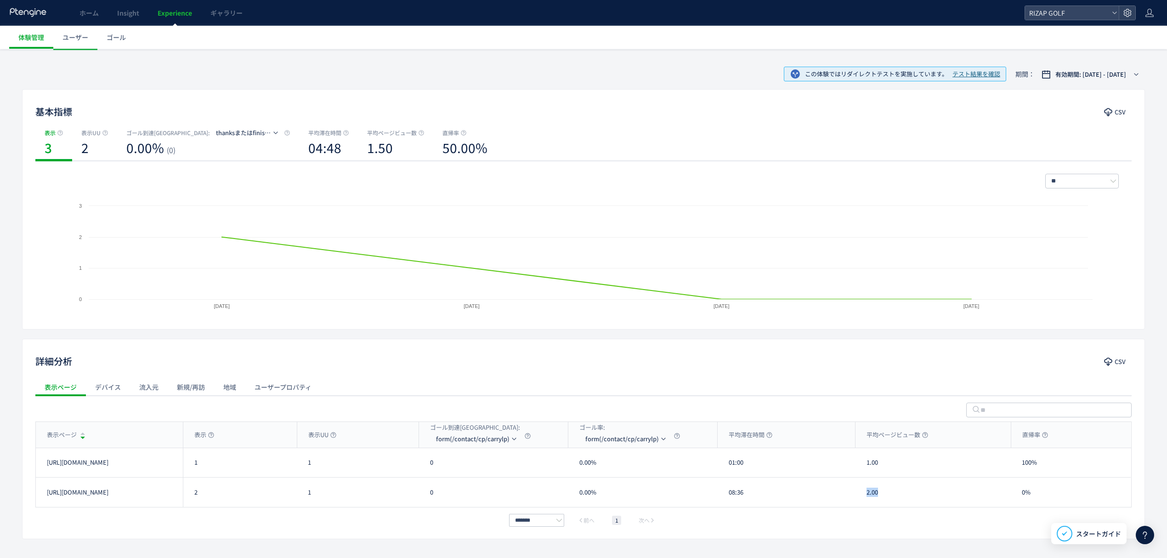
click at [859, 495] on div "2.00" at bounding box center [933, 491] width 155 height 29
drag, startPoint x: 1044, startPoint y: 466, endPoint x: 1015, endPoint y: 467, distance: 29.4
click at [1015, 467] on div "100%" at bounding box center [1071, 462] width 120 height 29
drag, startPoint x: 1028, startPoint y: 499, endPoint x: 1019, endPoint y: 498, distance: 9.7
click at [1019, 498] on div "0%" at bounding box center [1071, 491] width 120 height 29
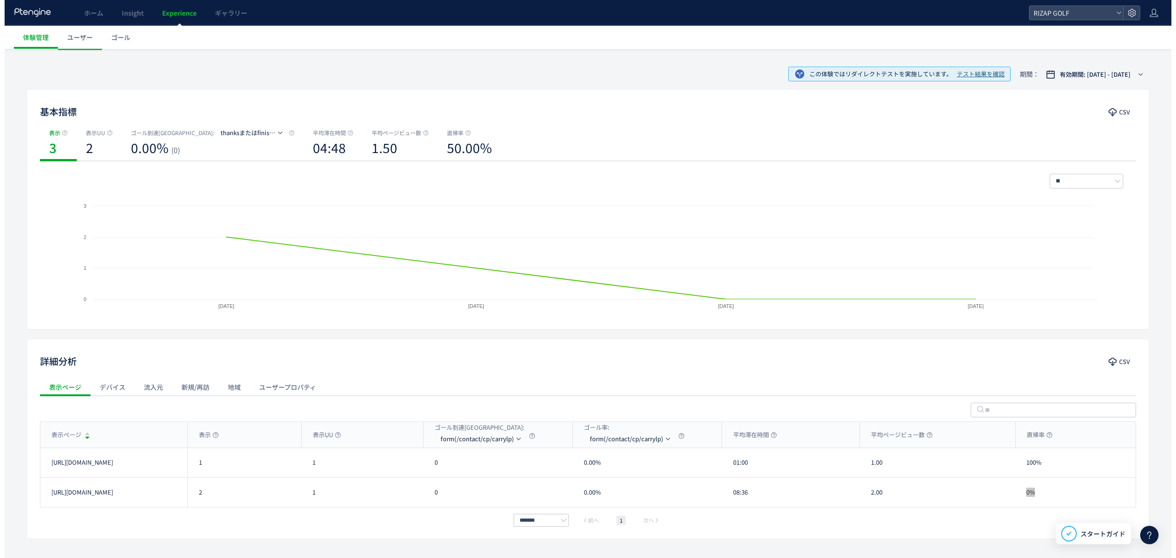
scroll to position [0, 0]
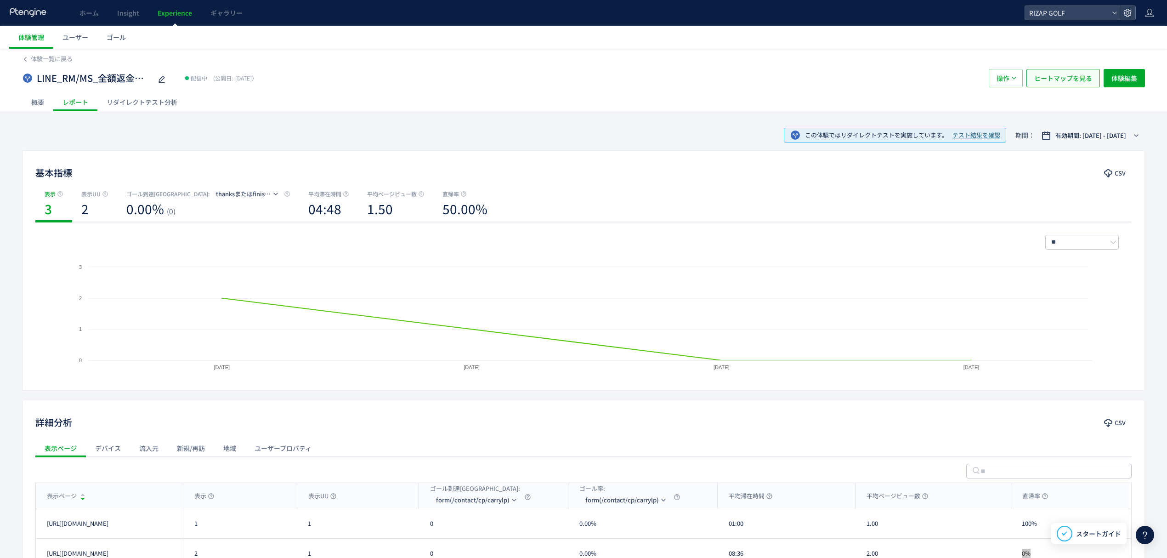
click at [1053, 84] on span "ヒートマップを見る" at bounding box center [1063, 78] width 58 height 18
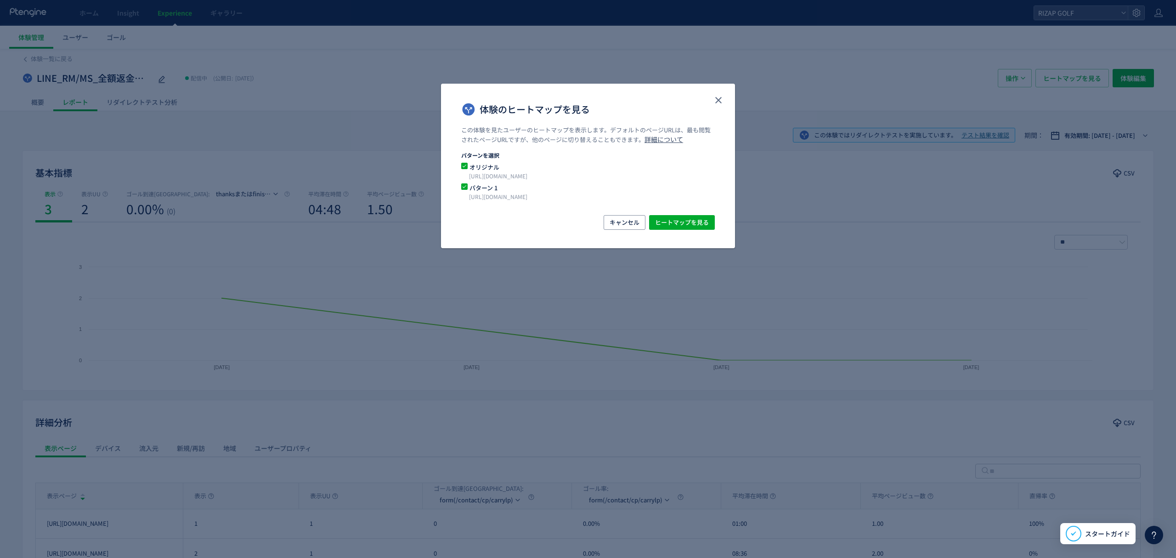
click at [679, 236] on div "キャンセル ヒートマップを見る" at bounding box center [588, 231] width 294 height 33
click at [684, 223] on span "ヒートマップを見る" at bounding box center [682, 222] width 54 height 15
